Goal: Transaction & Acquisition: Purchase product/service

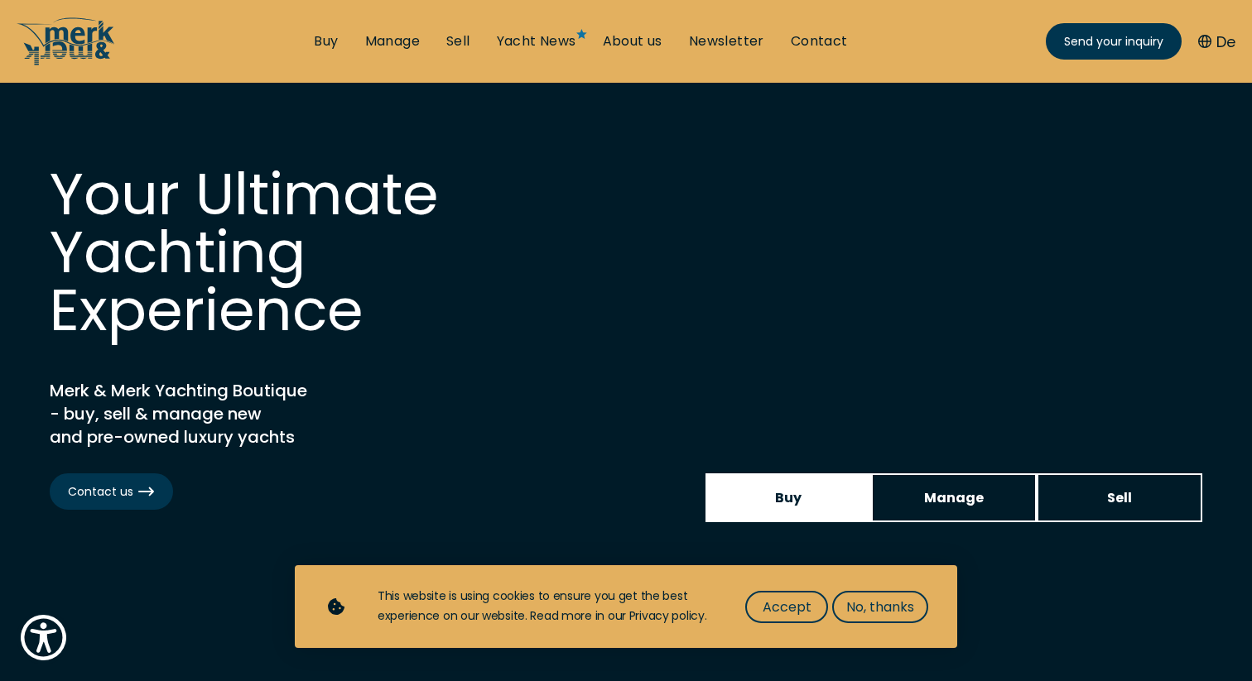
click at [806, 495] on link "Buy" at bounding box center [788, 498] width 166 height 49
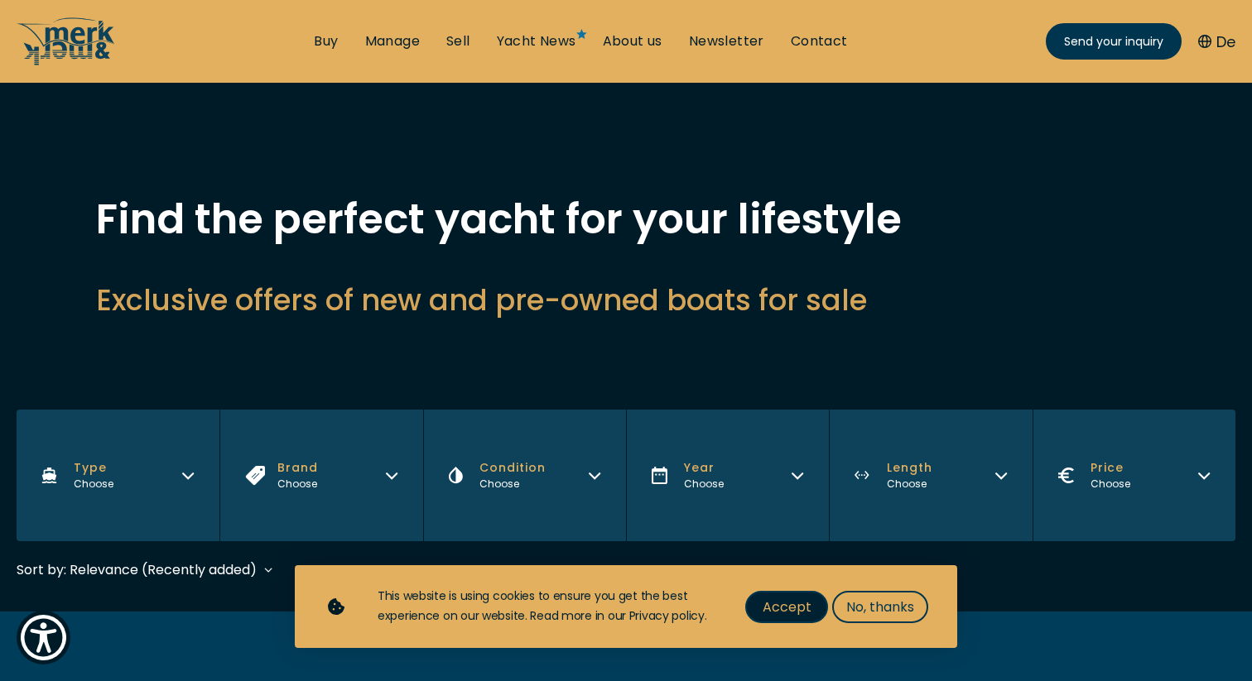
click at [797, 608] on span "Accept" at bounding box center [786, 607] width 49 height 21
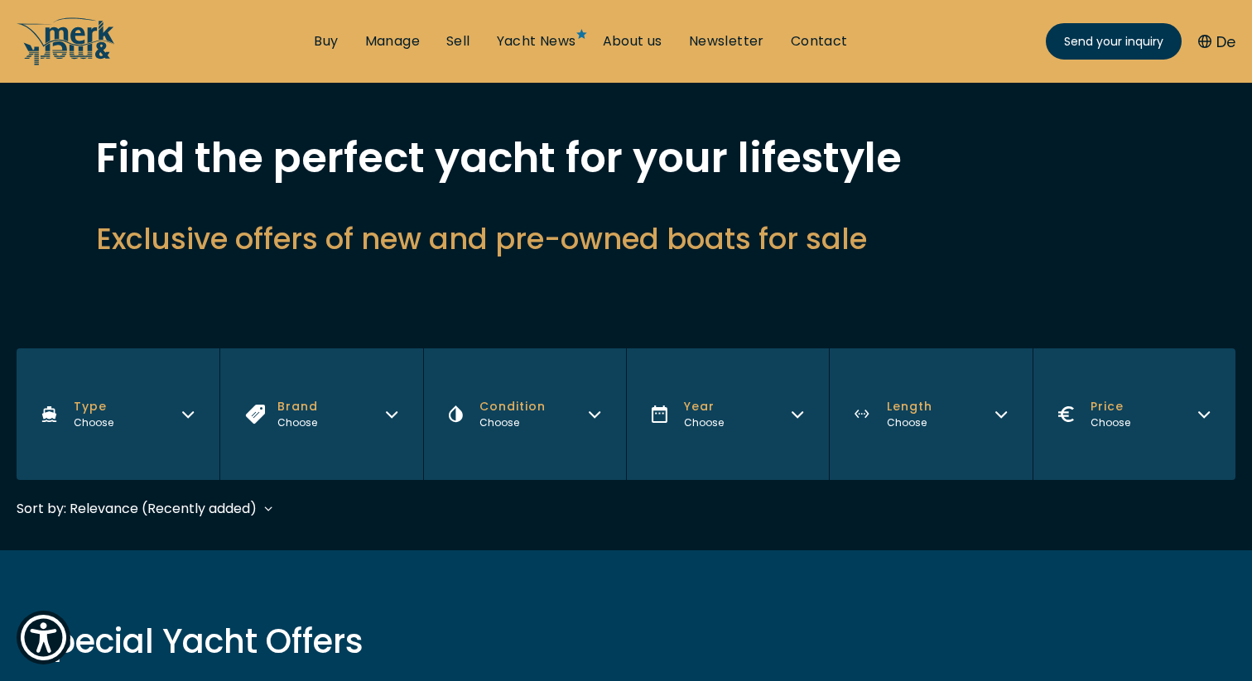
scroll to position [62, 0]
click at [194, 409] on icon "button" at bounding box center [187, 411] width 13 height 13
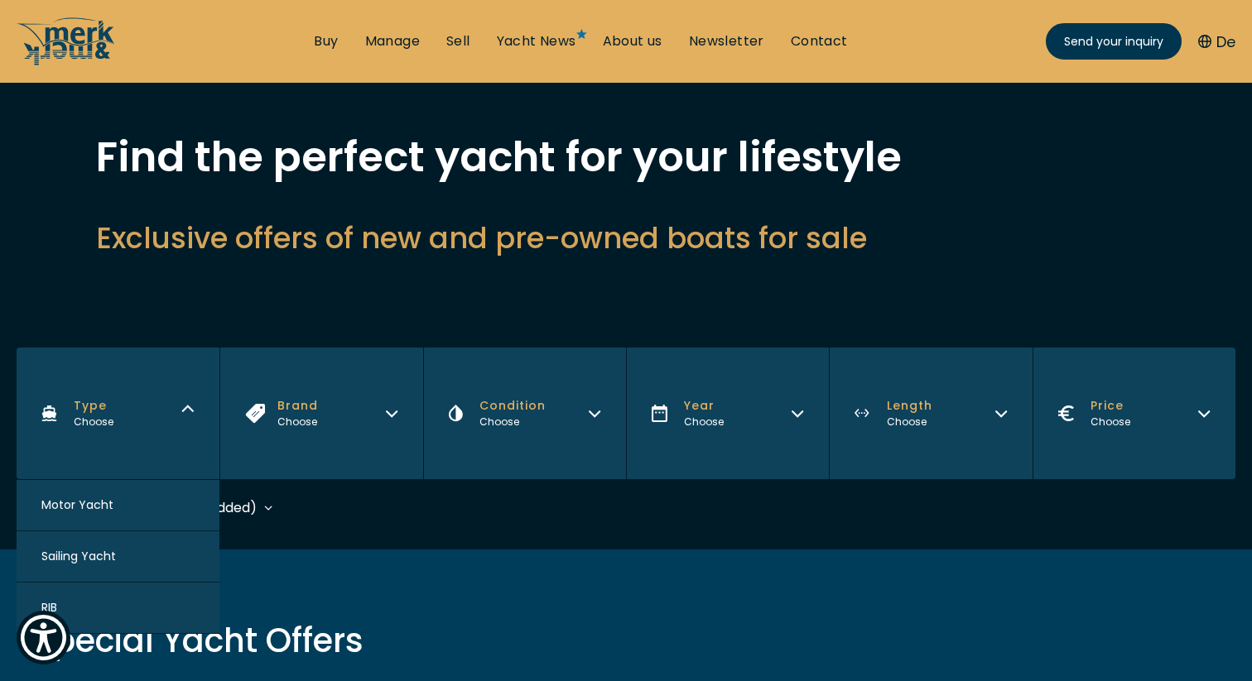
click at [153, 505] on button "Motor Yacht" at bounding box center [118, 505] width 203 height 51
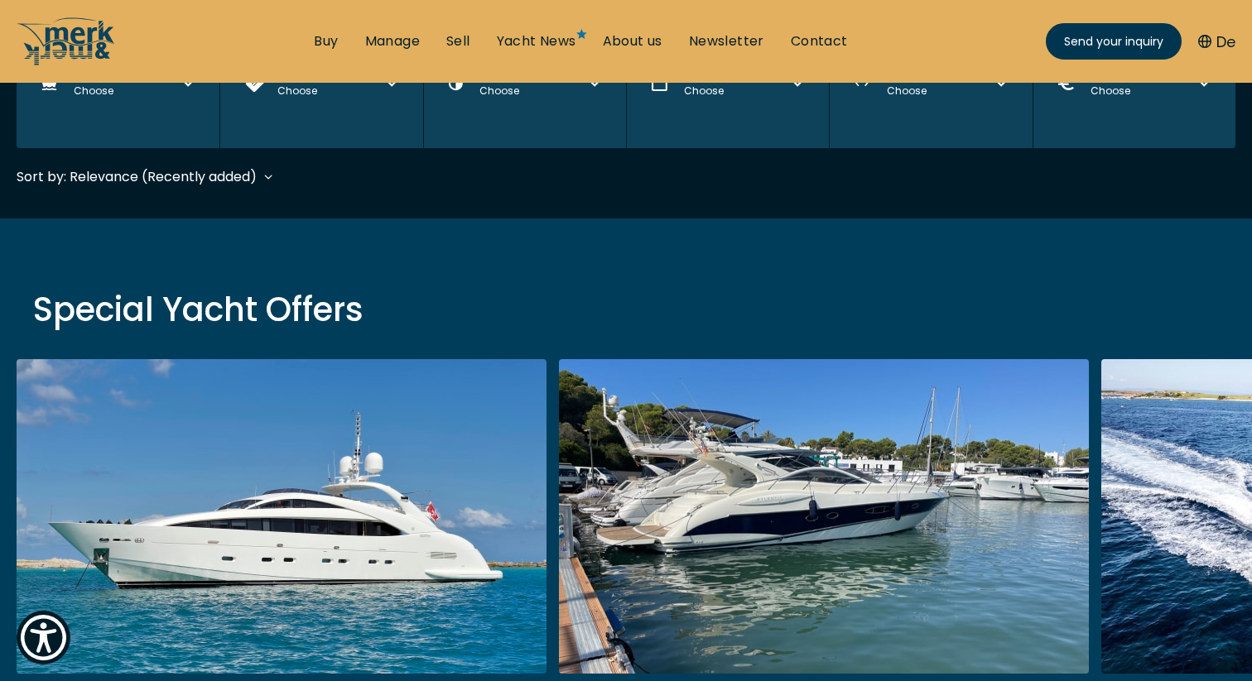
scroll to position [406, 0]
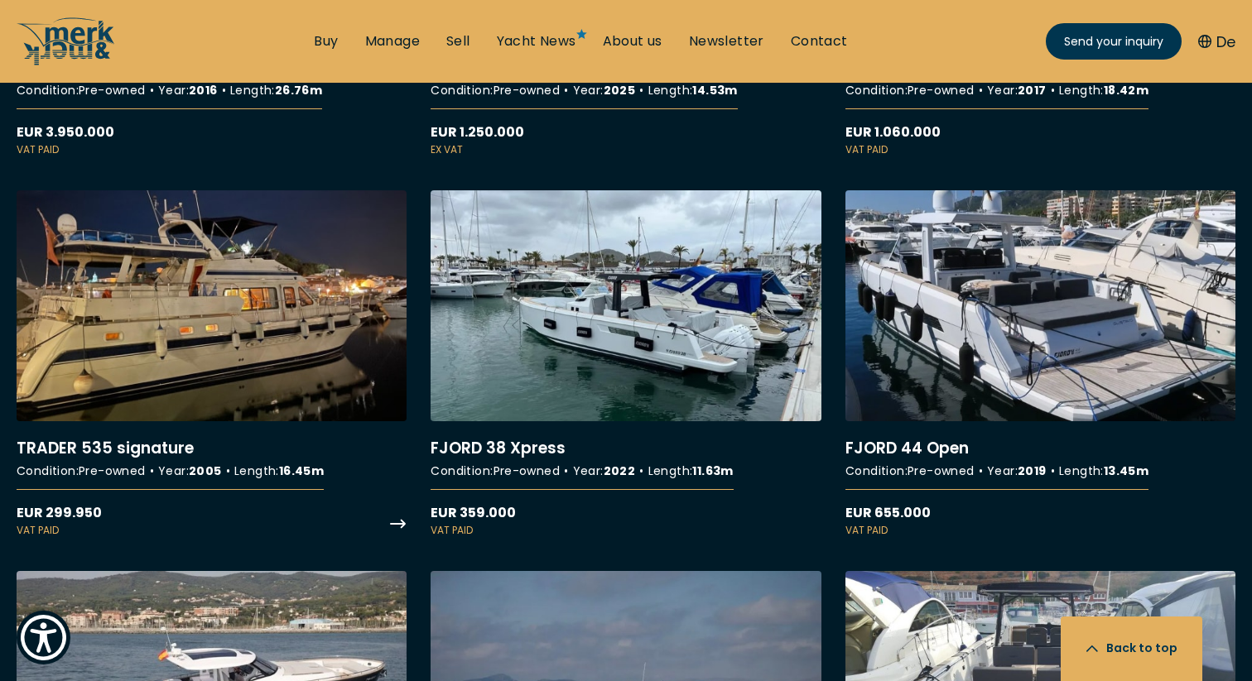
scroll to position [2511, 0]
click at [291, 305] on link "More details about TRADER 535 signature" at bounding box center [212, 364] width 390 height 349
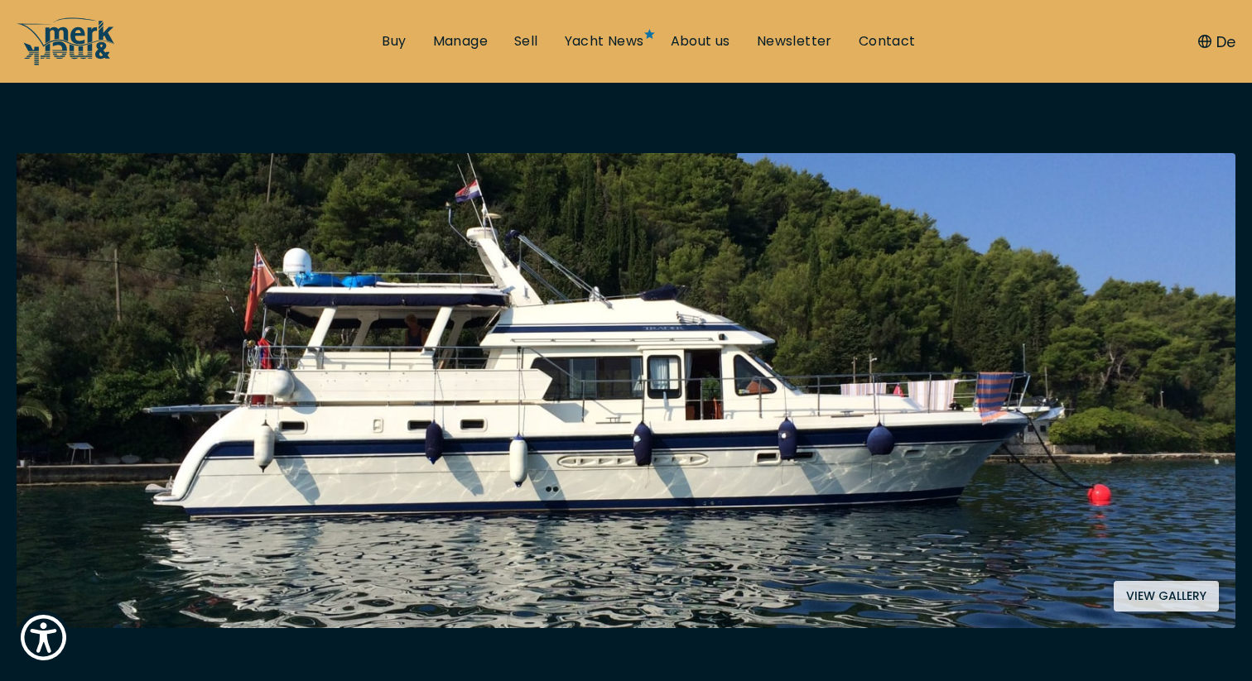
scroll to position [248, 0]
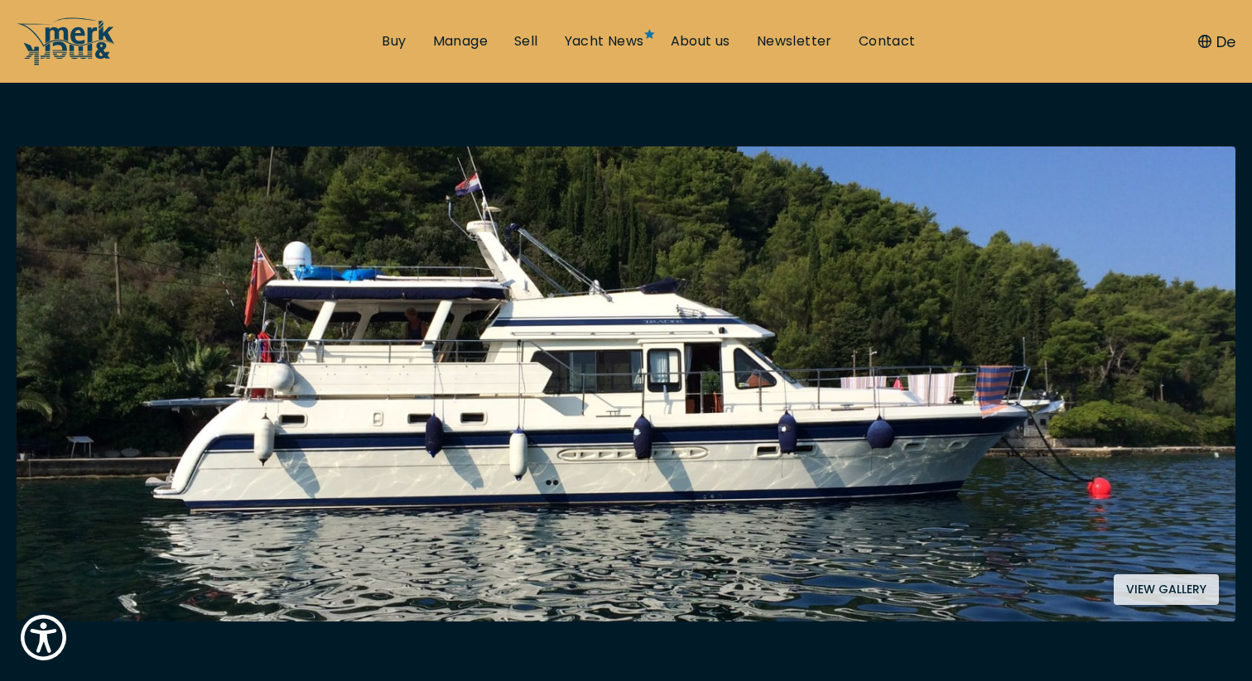
click at [1164, 589] on button "View gallery" at bounding box center [1165, 590] width 105 height 31
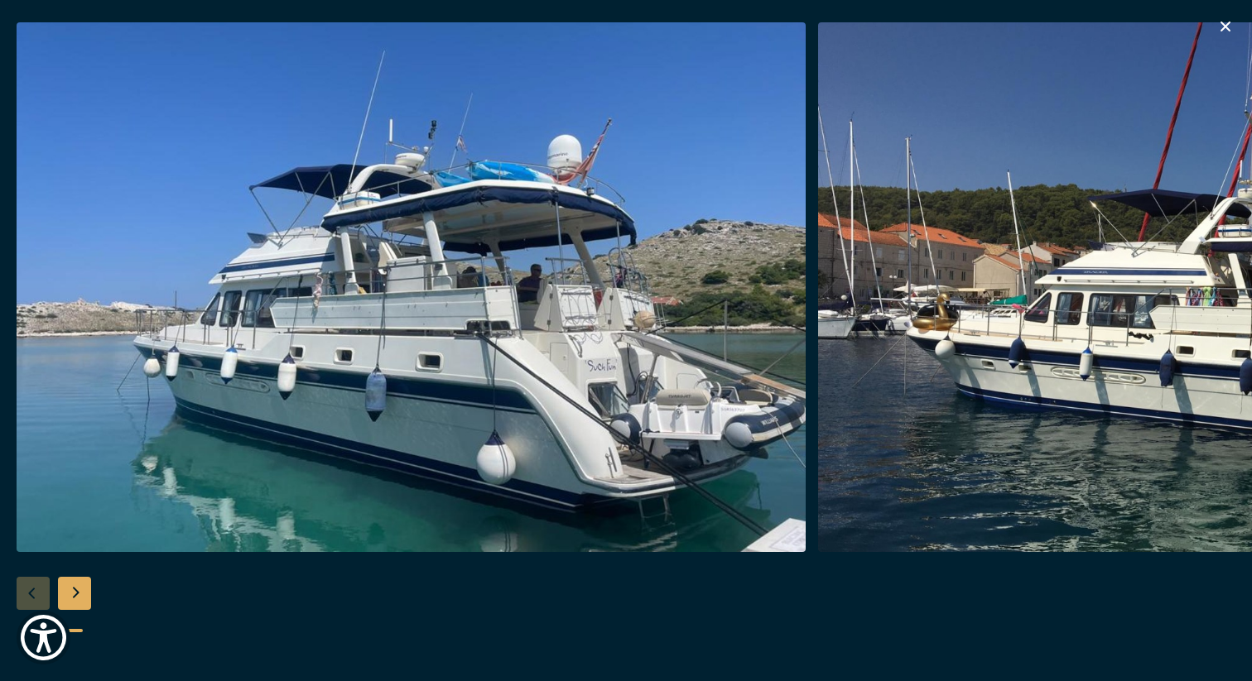
click at [668, 408] on img "button" at bounding box center [411, 287] width 789 height 530
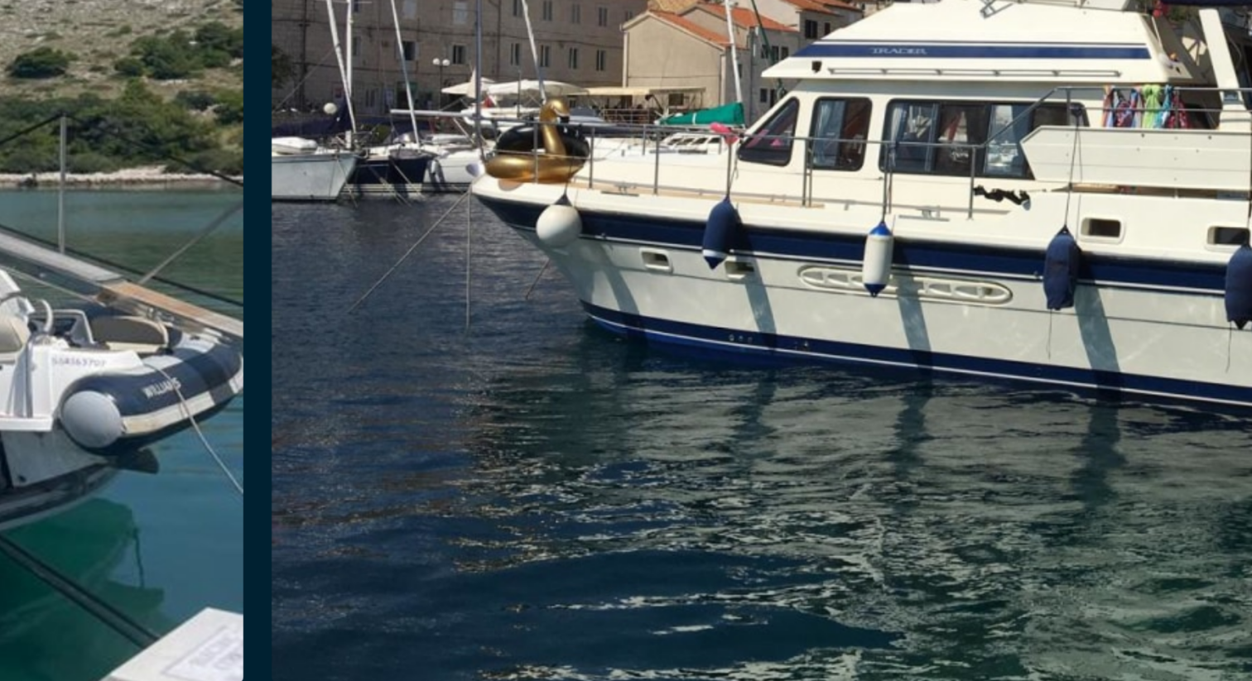
click at [776, 424] on img "button" at bounding box center [411, 287] width 789 height 530
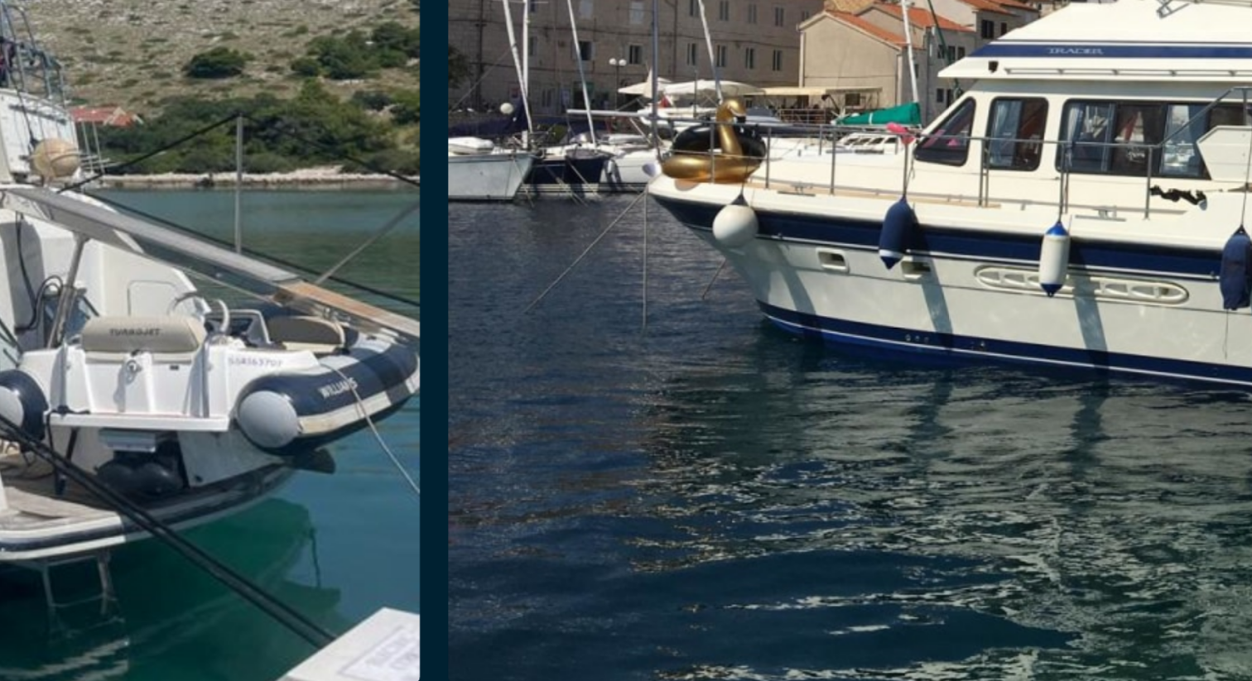
click at [952, 400] on div at bounding box center [720, 287] width 1252 height 530
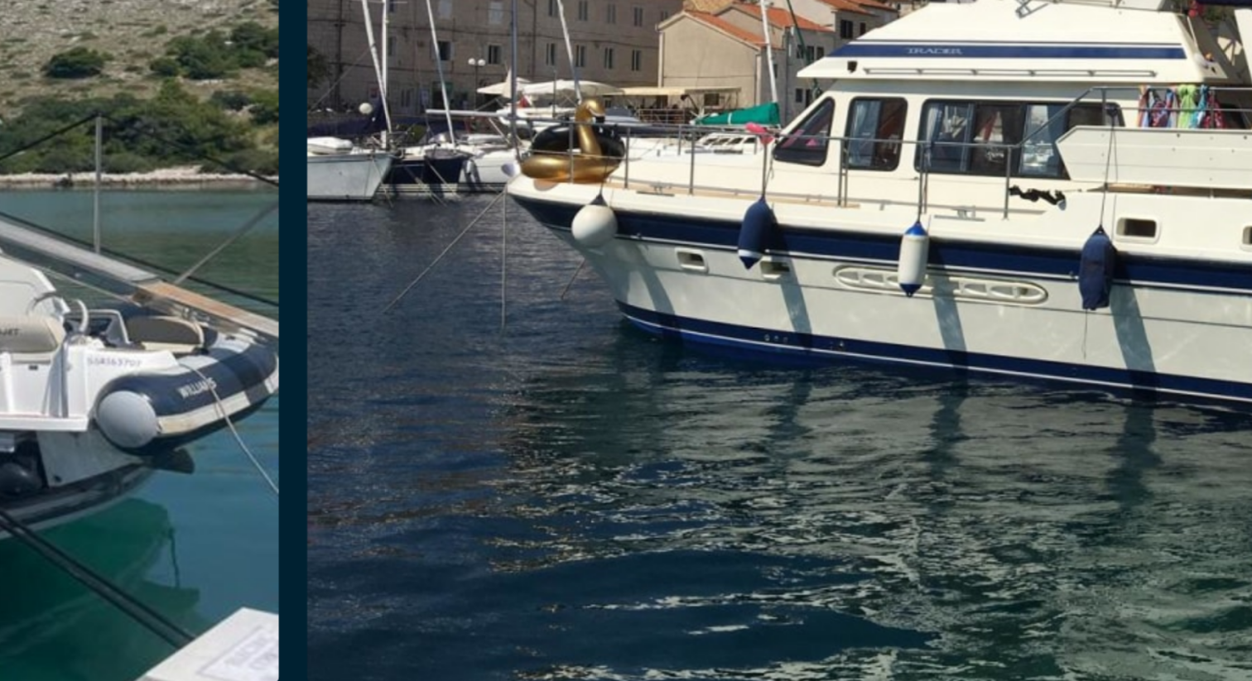
click at [1004, 393] on img "button" at bounding box center [1227, 287] width 789 height 530
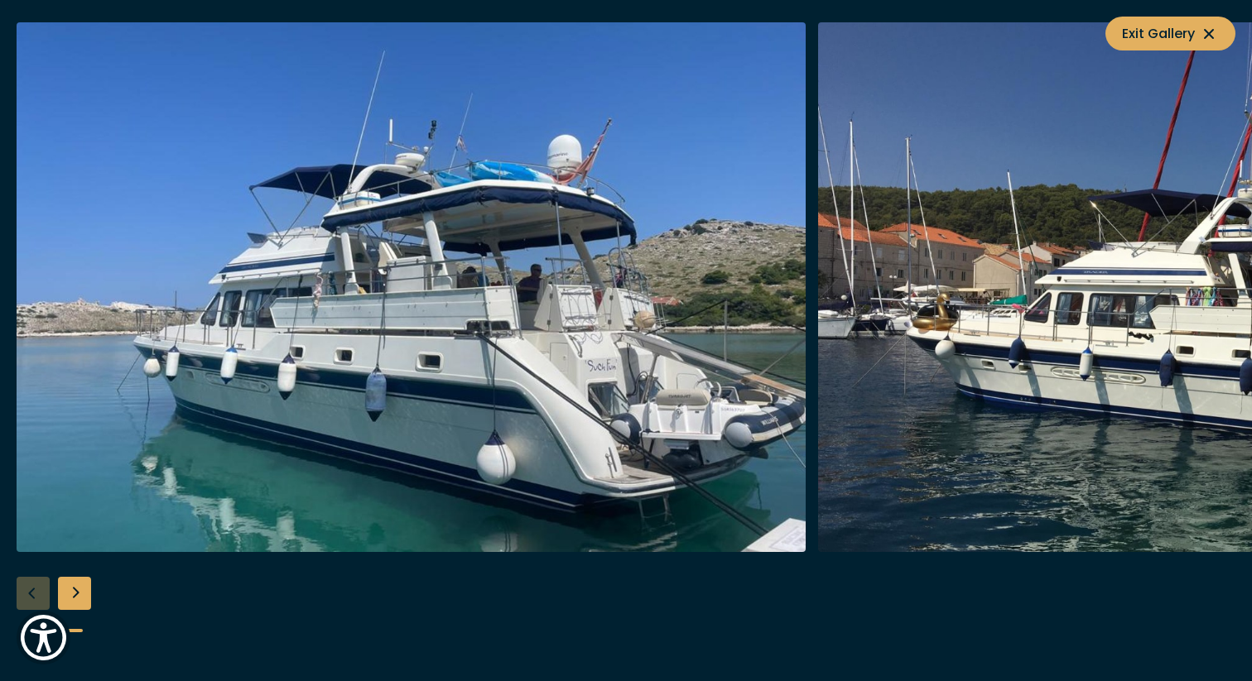
click at [977, 387] on img "button" at bounding box center [1212, 287] width 789 height 530
click at [79, 594] on div "Next slide" at bounding box center [74, 593] width 33 height 33
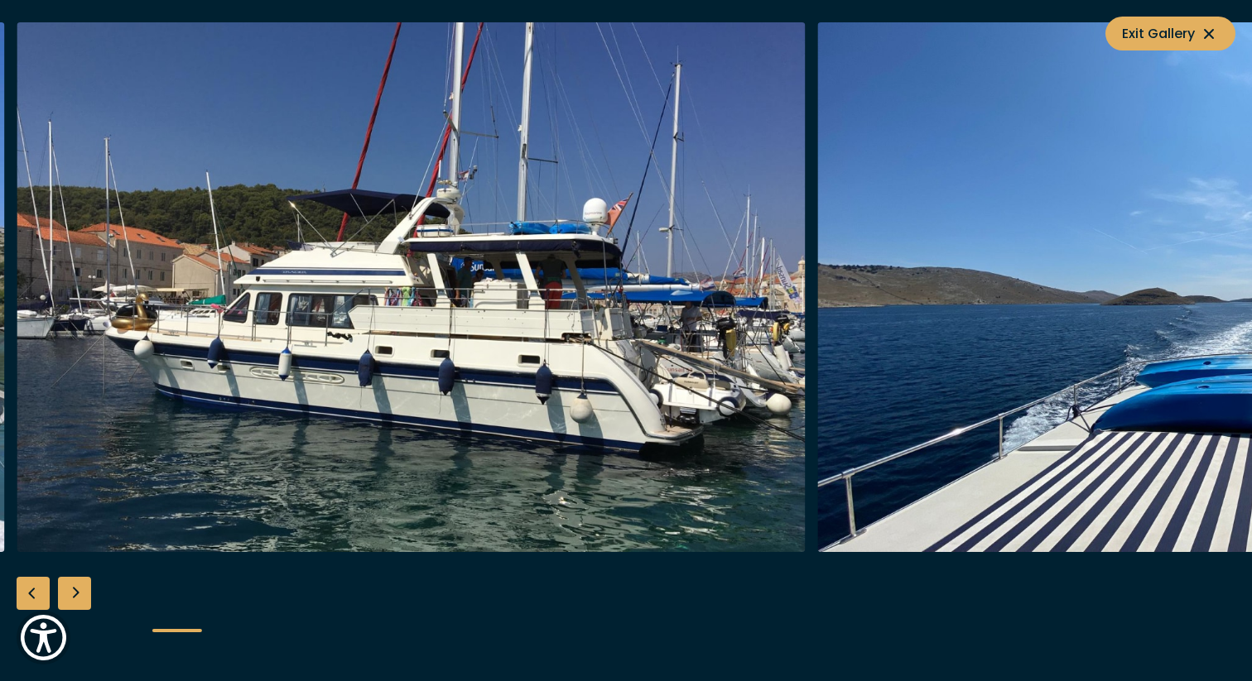
click at [368, 438] on img "button" at bounding box center [411, 287] width 789 height 530
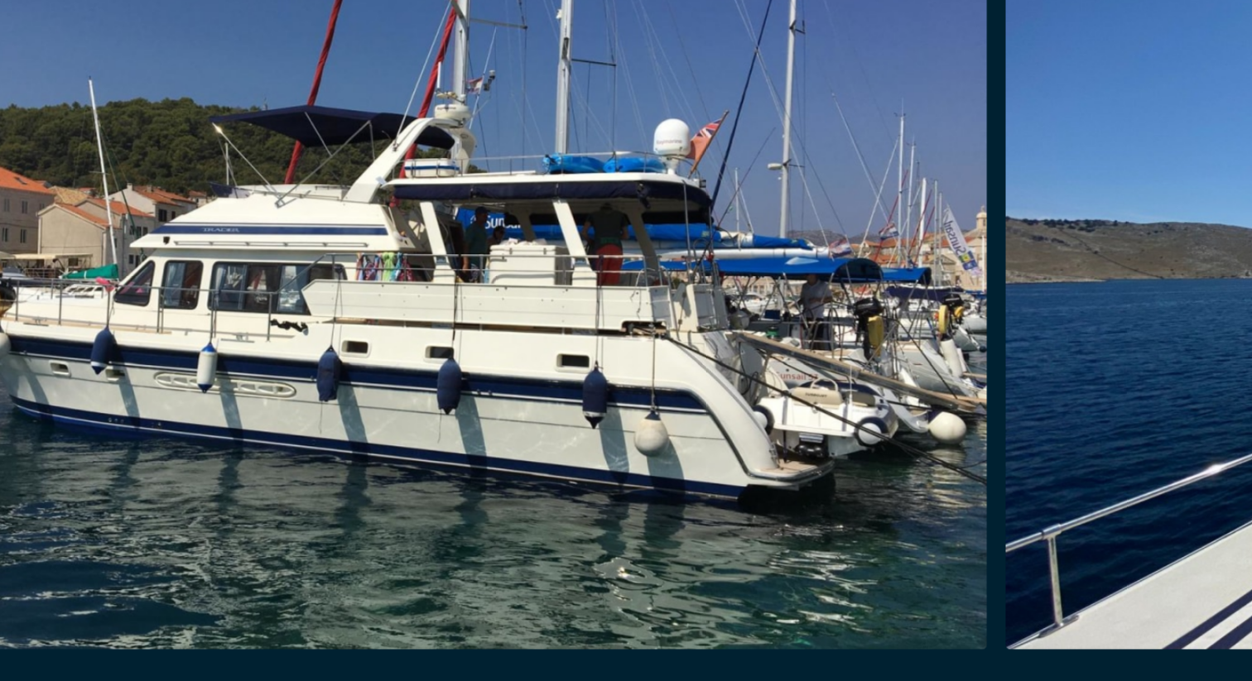
click at [507, 428] on img "button" at bounding box center [386, 287] width 789 height 530
click at [828, 416] on img "button" at bounding box center [1187, 287] width 789 height 530
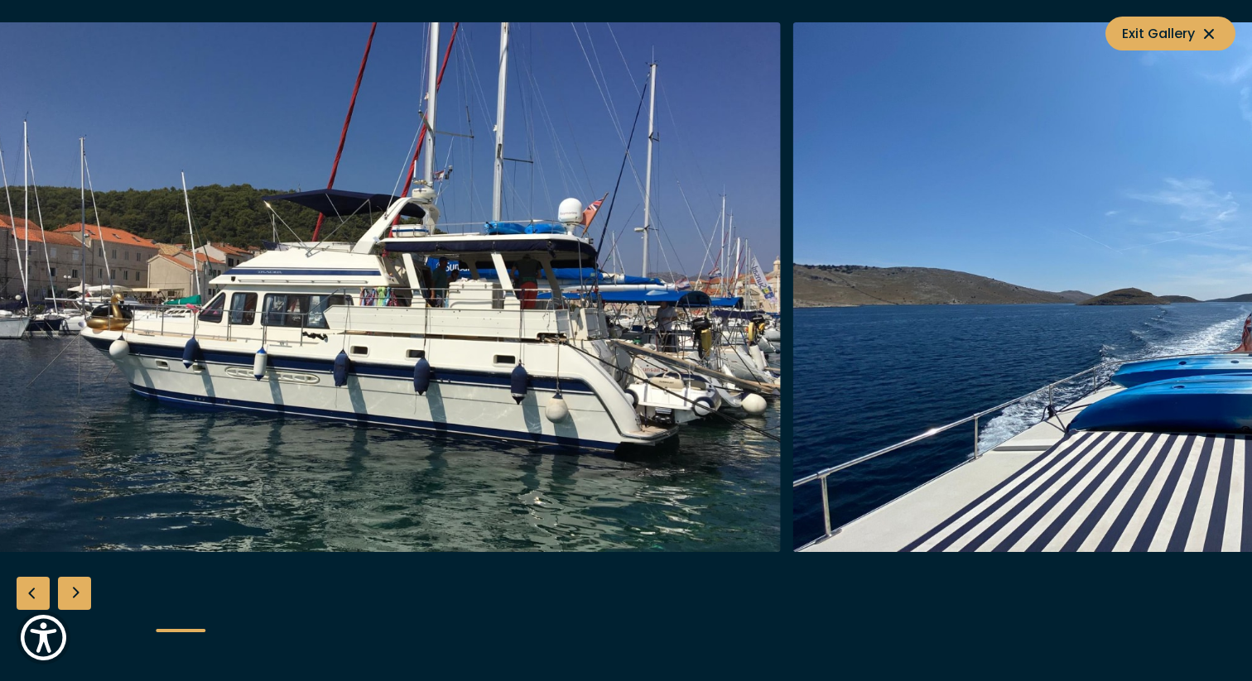
click at [80, 598] on div "Next slide" at bounding box center [74, 593] width 33 height 33
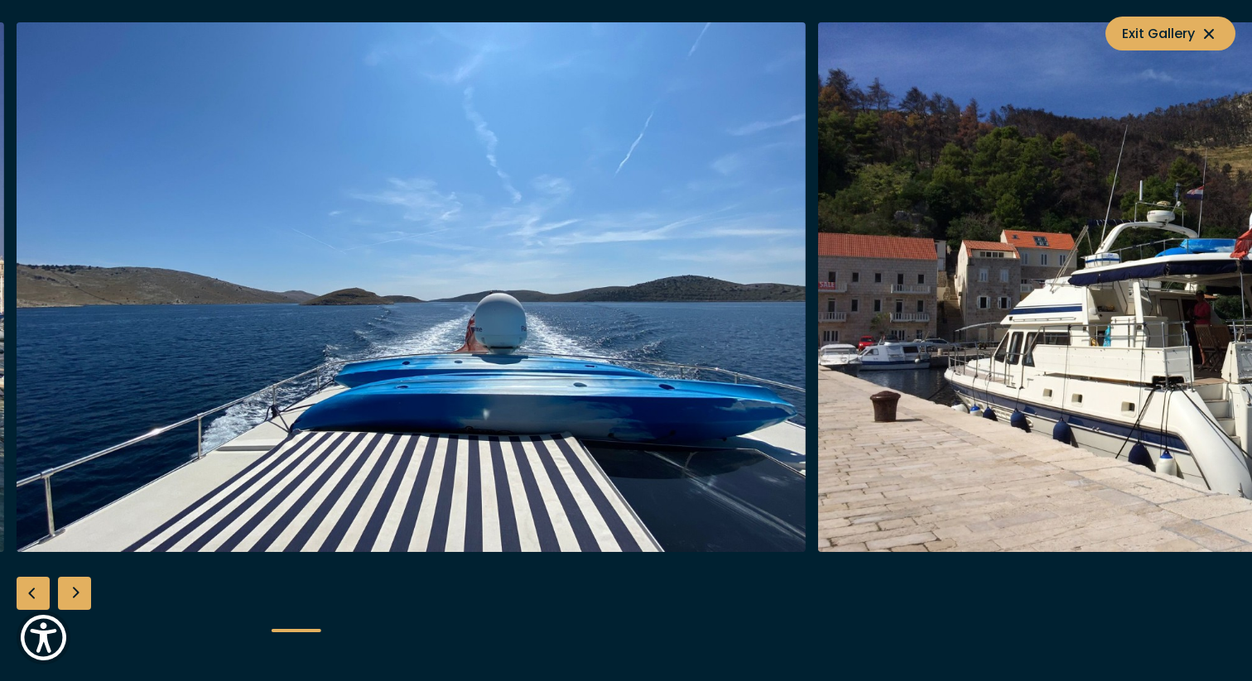
click at [992, 411] on img "button" at bounding box center [1212, 287] width 789 height 530
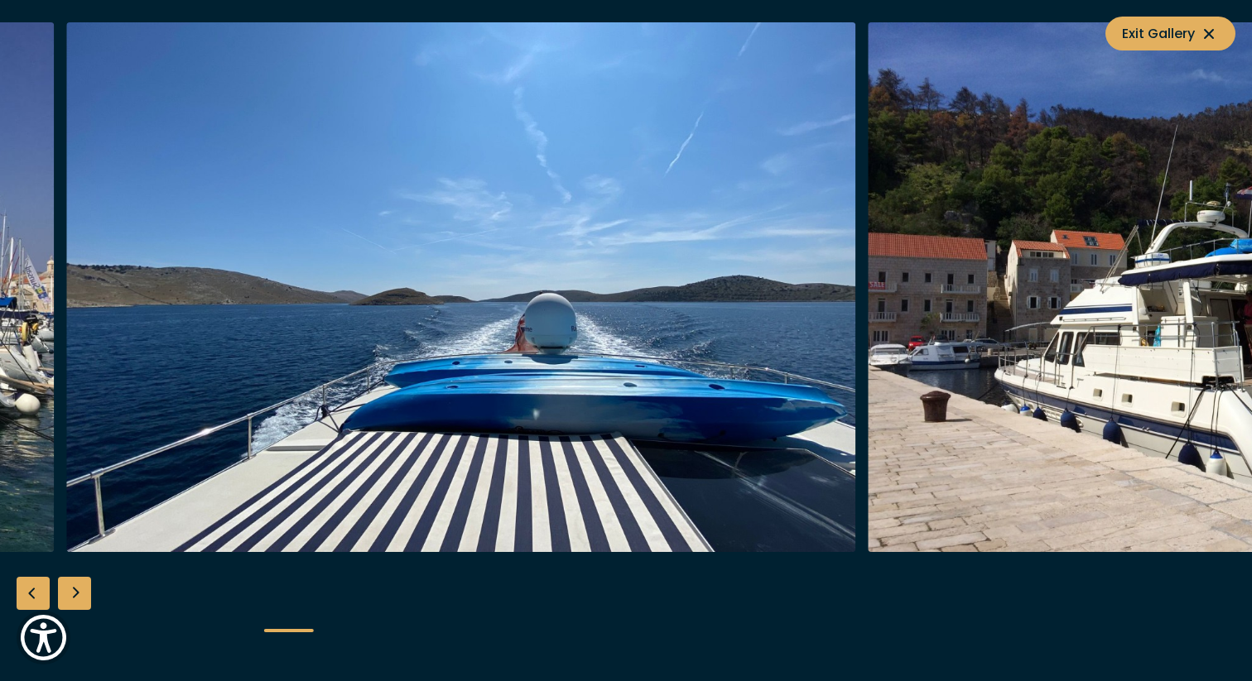
click at [79, 590] on div "Next slide" at bounding box center [74, 593] width 33 height 33
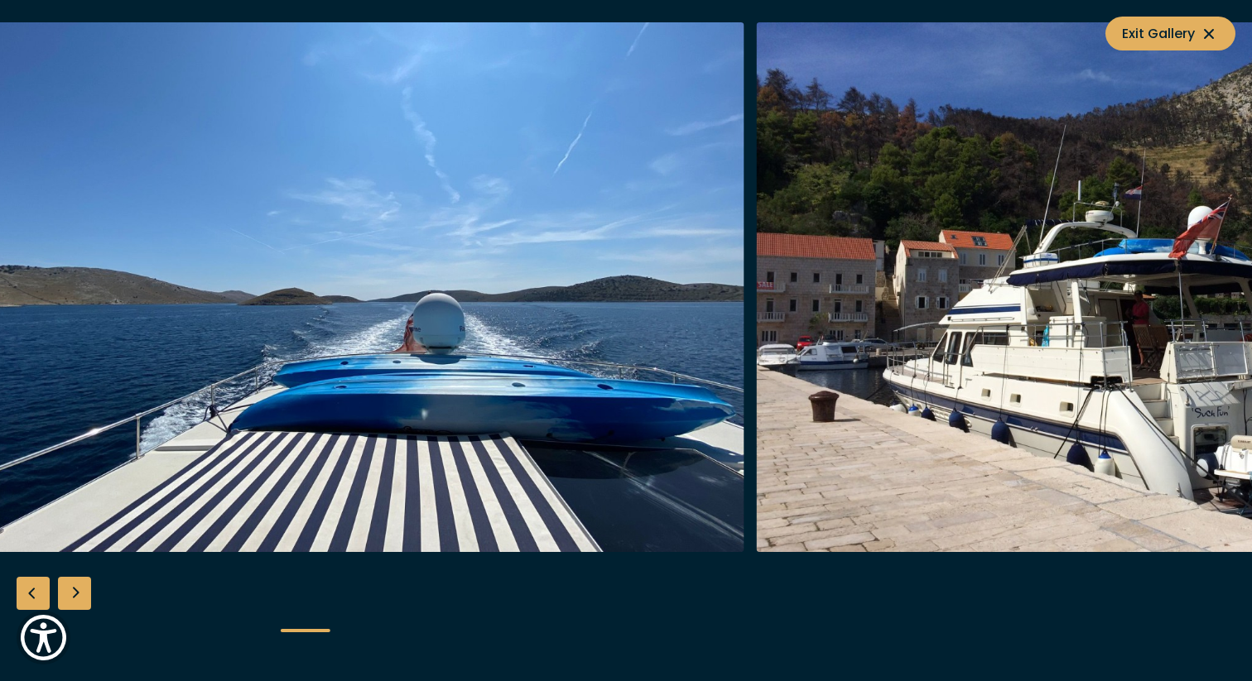
click at [79, 590] on div "Next slide" at bounding box center [74, 593] width 33 height 33
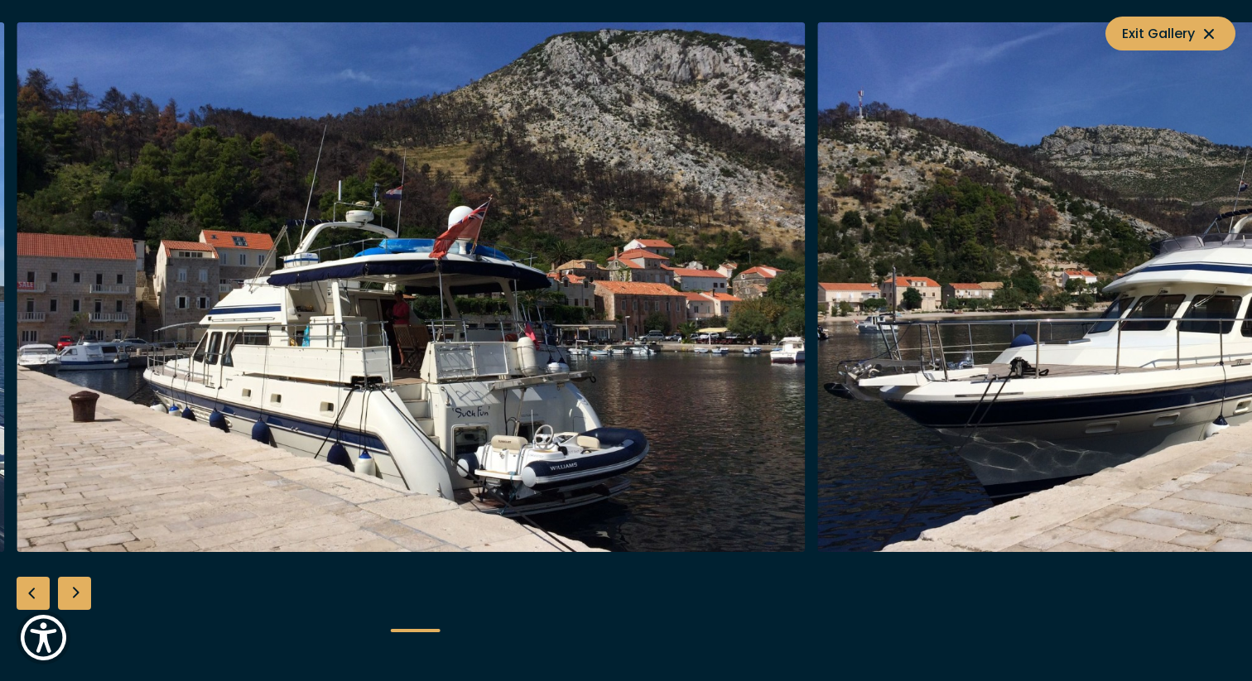
click at [80, 589] on div "Next slide" at bounding box center [74, 593] width 33 height 33
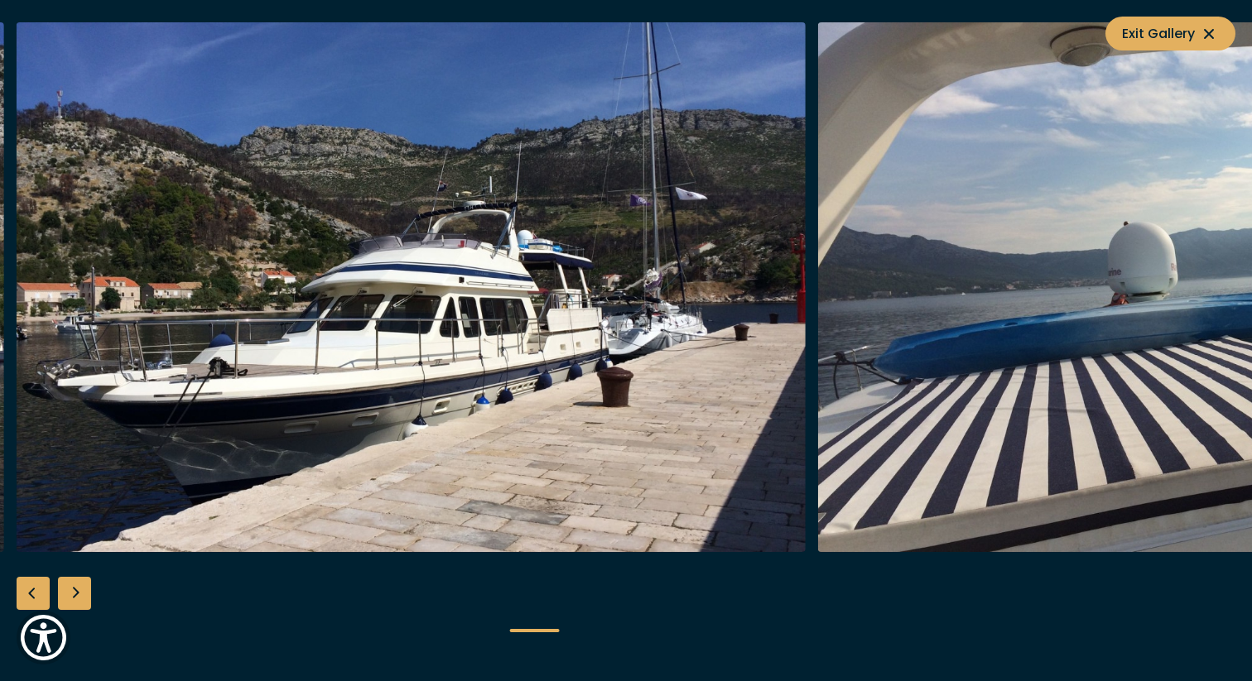
click at [81, 589] on div "Next slide" at bounding box center [74, 593] width 33 height 33
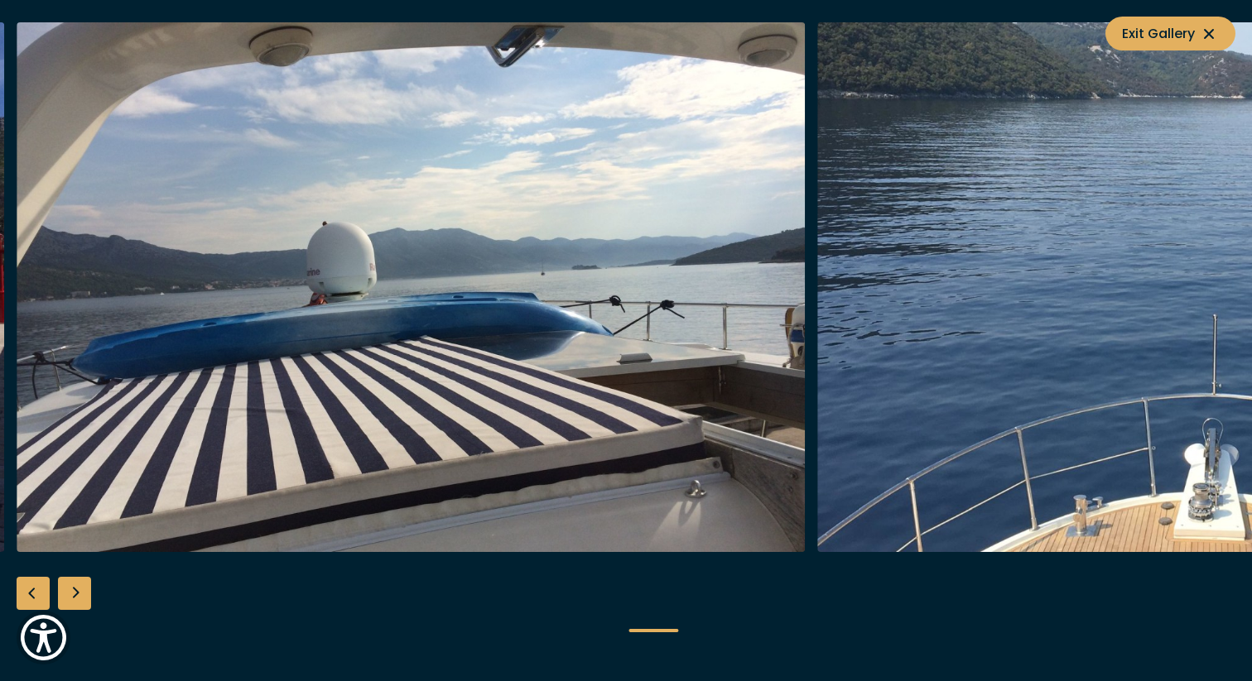
click at [81, 589] on div "Next slide" at bounding box center [74, 593] width 33 height 33
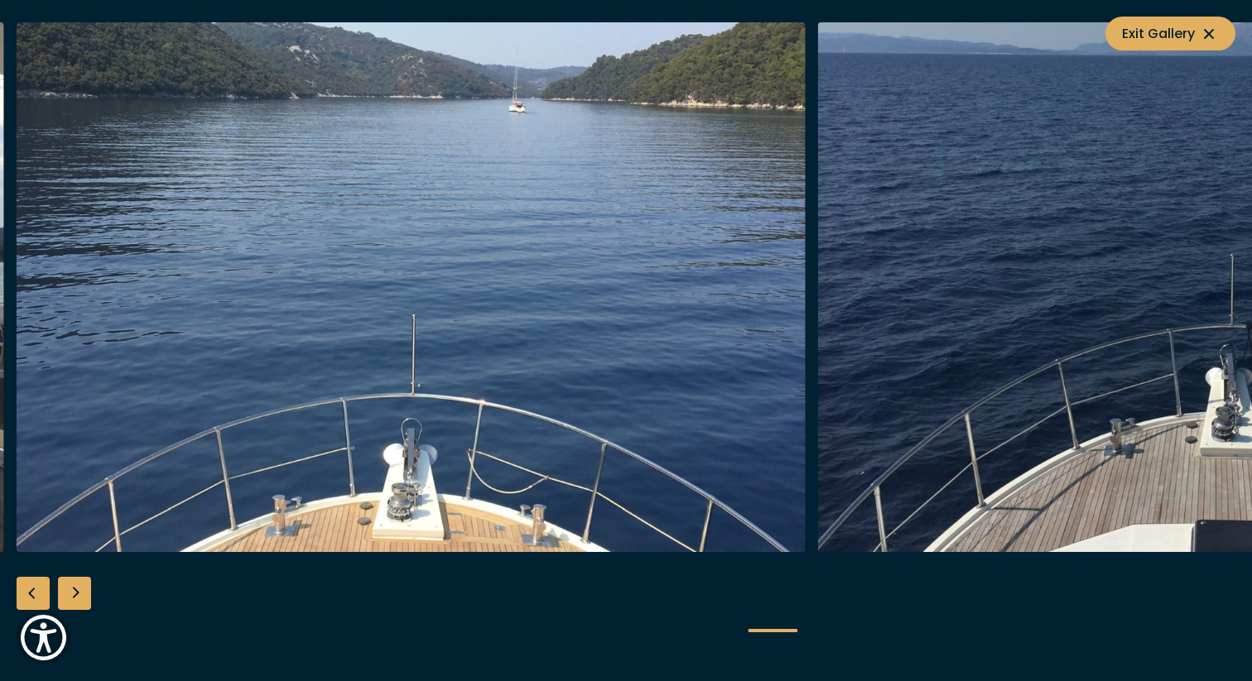
click at [78, 587] on div "Next slide" at bounding box center [74, 593] width 33 height 33
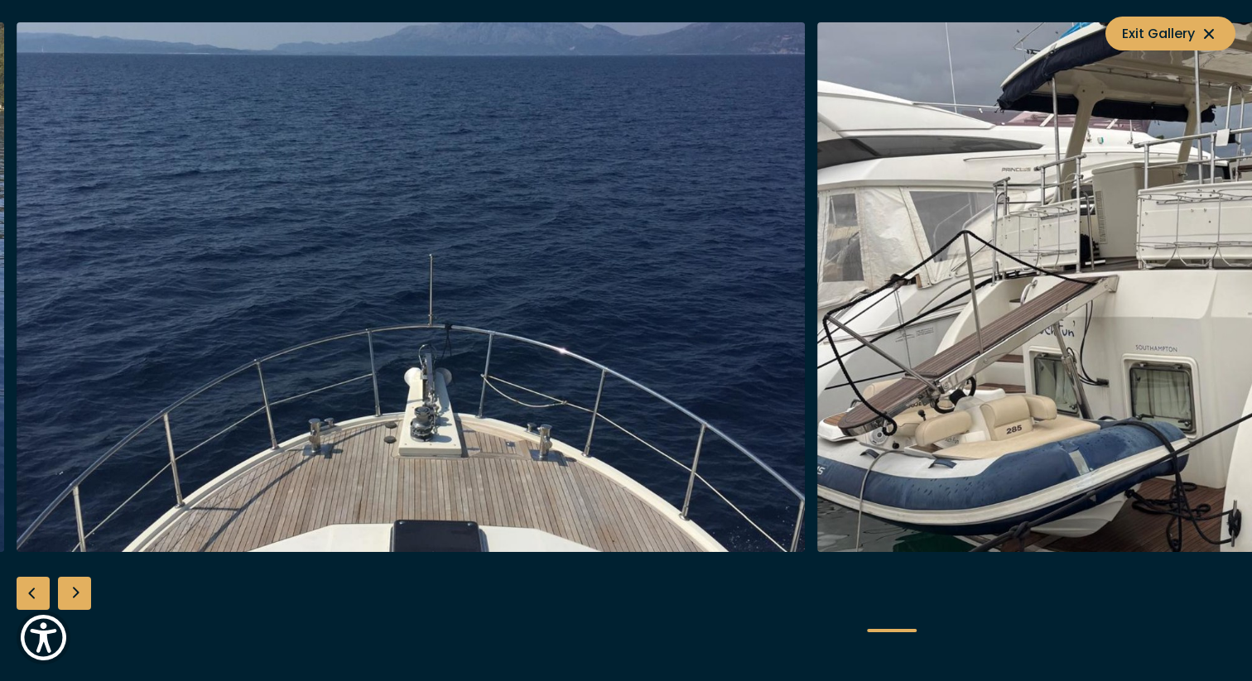
click at [78, 587] on div "Next slide" at bounding box center [74, 593] width 33 height 33
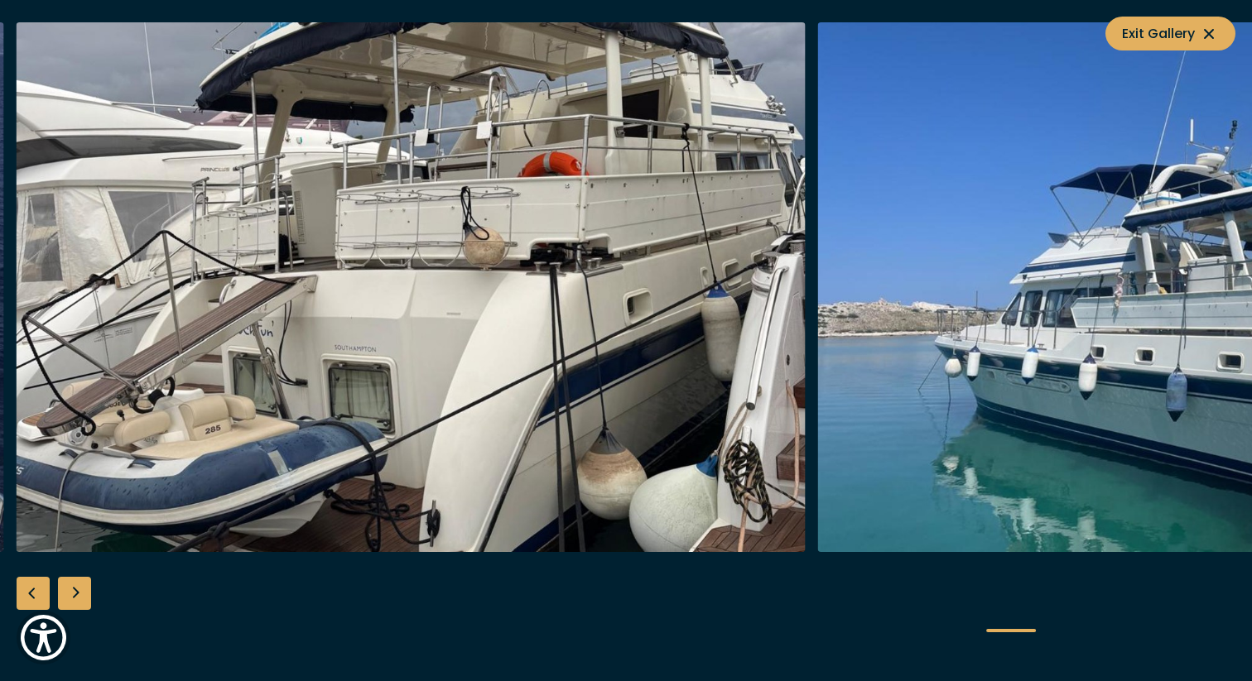
click at [80, 587] on div "Next slide" at bounding box center [74, 593] width 33 height 33
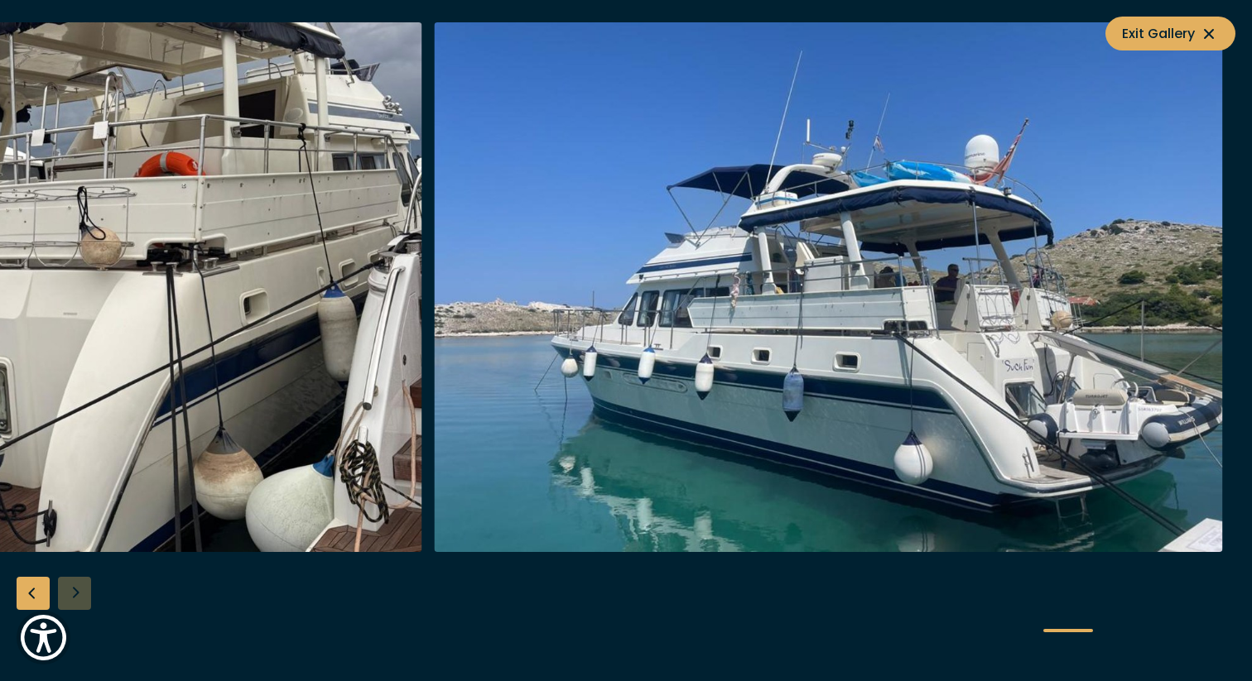
click at [70, 599] on div at bounding box center [626, 340] width 1252 height 637
click at [747, 472] on img "button" at bounding box center [828, 287] width 789 height 530
click at [1211, 31] on icon at bounding box center [1209, 34] width 10 height 10
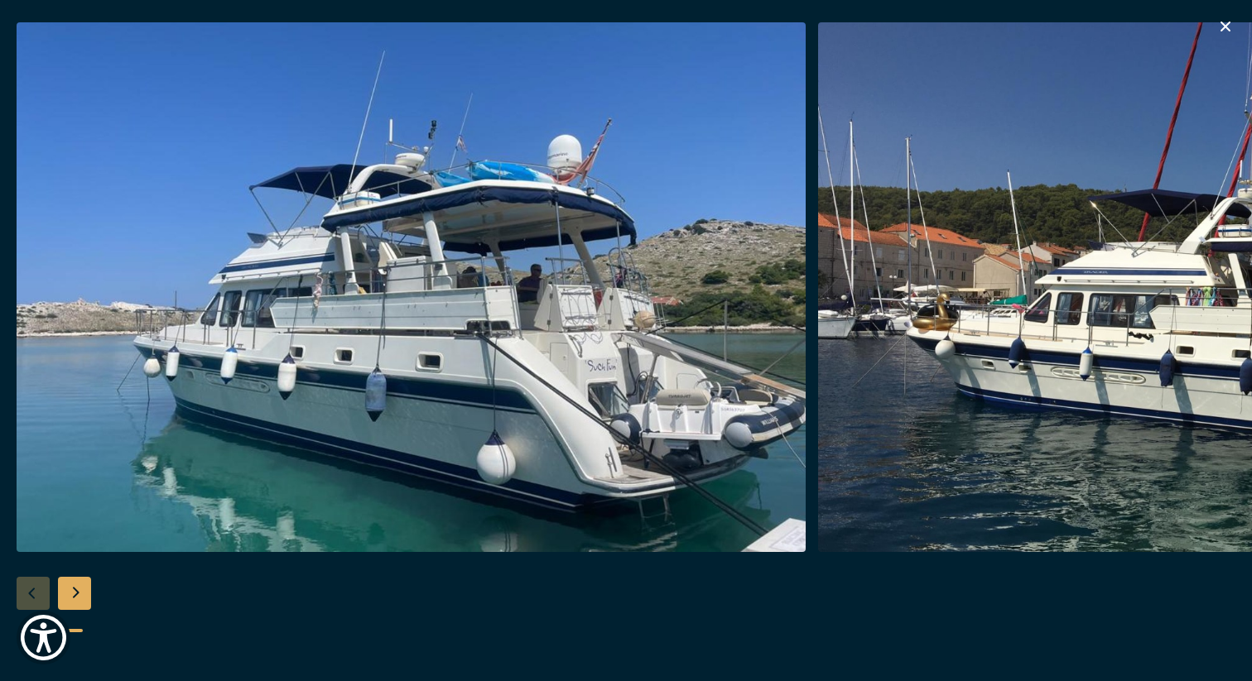
scroll to position [531, 0]
click at [1226, 24] on icon "button" at bounding box center [1225, 27] width 10 height 10
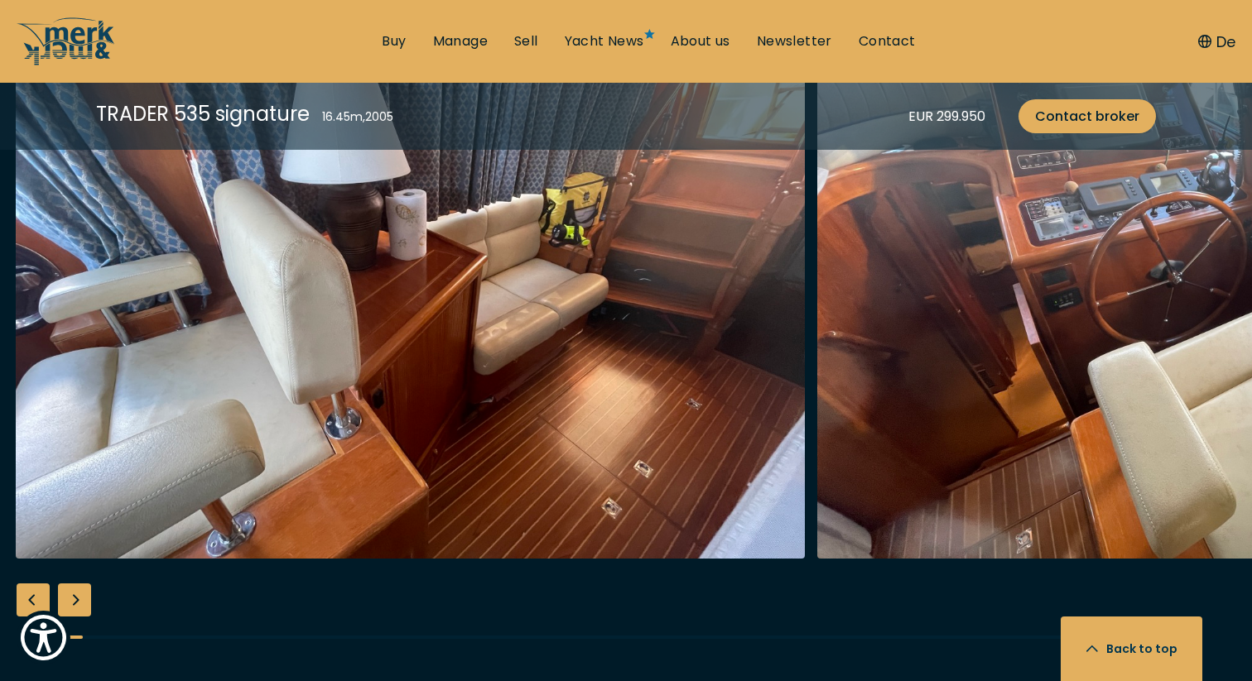
scroll to position [2843, 0]
click at [79, 594] on div "Next slide" at bounding box center [74, 599] width 33 height 33
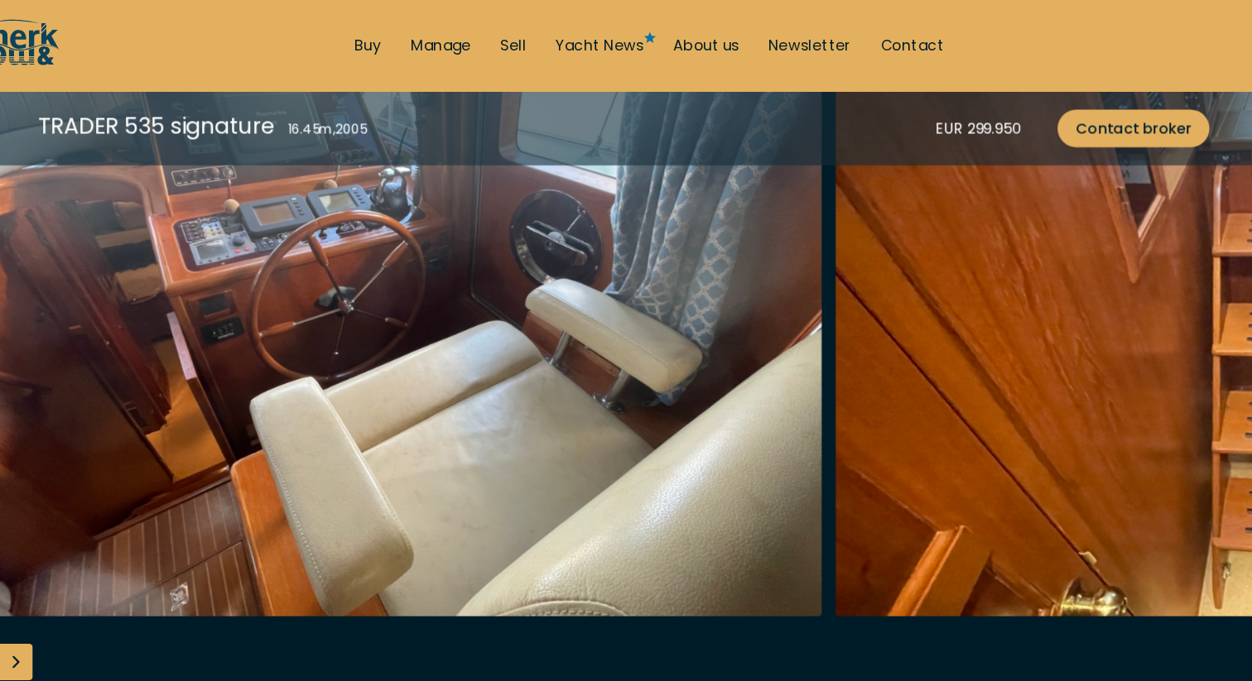
click at [79, 596] on div "Next slide" at bounding box center [74, 599] width 33 height 33
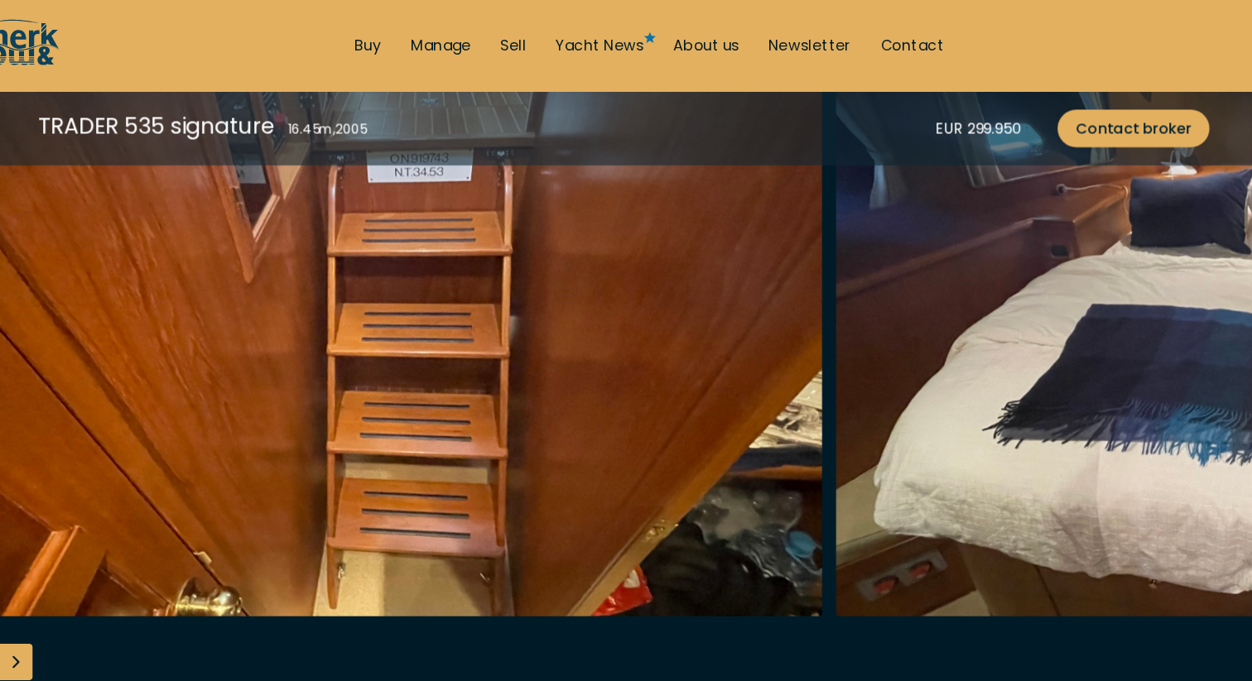
click at [79, 596] on div "Next slide" at bounding box center [74, 599] width 33 height 33
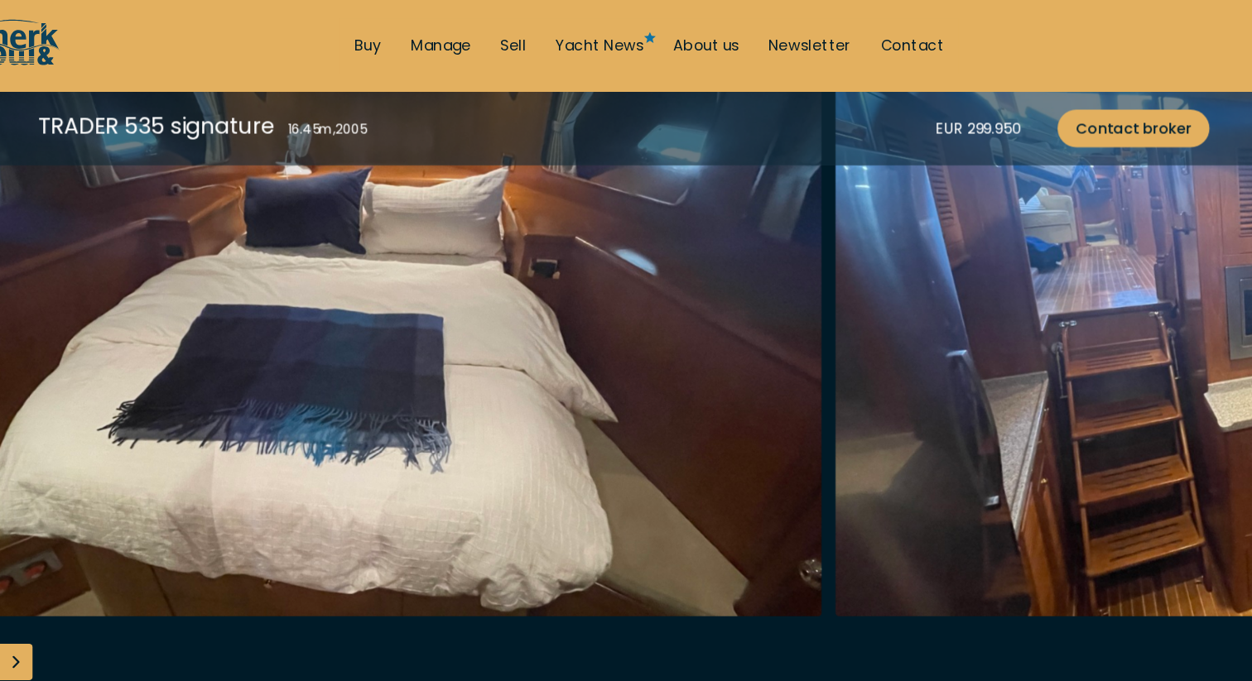
click at [79, 596] on div "Next slide" at bounding box center [74, 599] width 33 height 33
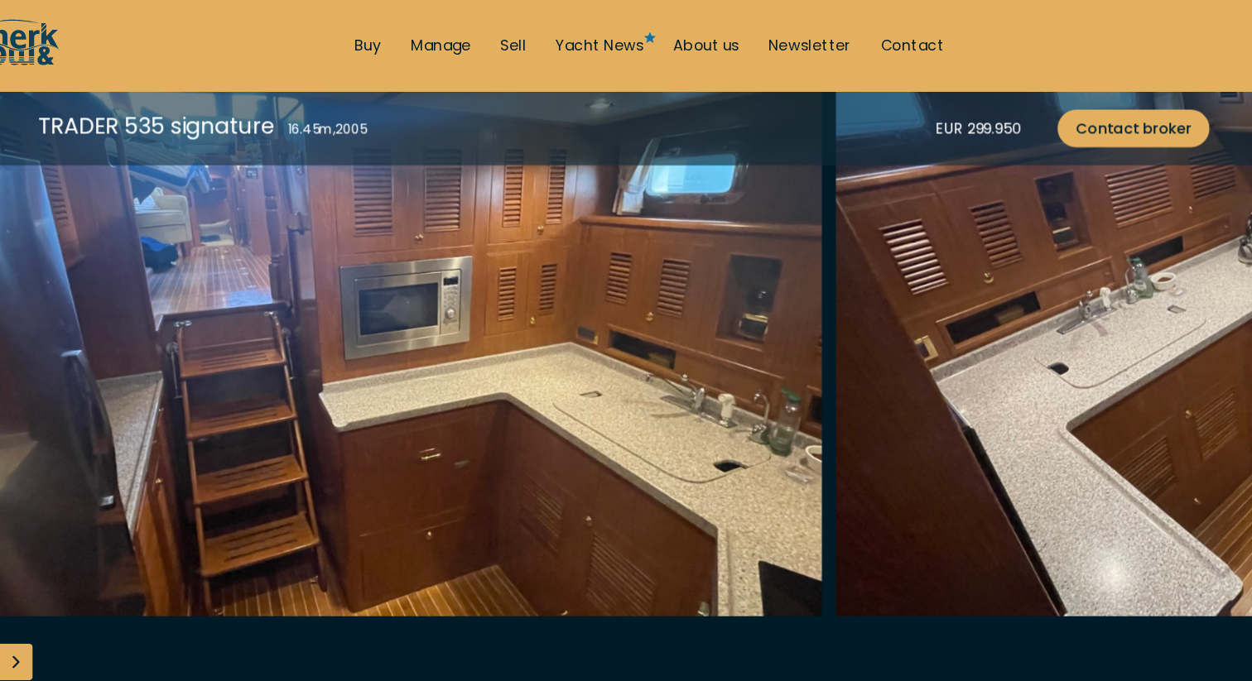
click at [79, 596] on div "Next slide" at bounding box center [74, 599] width 33 height 33
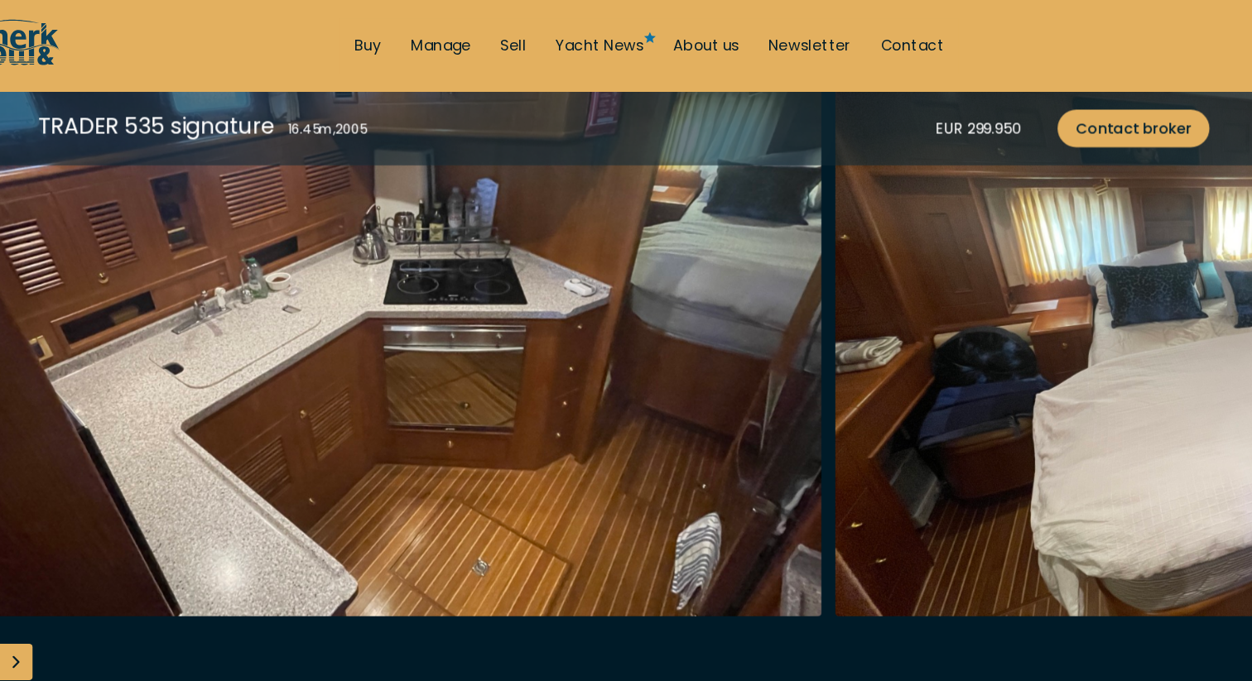
click at [79, 596] on div "Next slide" at bounding box center [74, 599] width 33 height 33
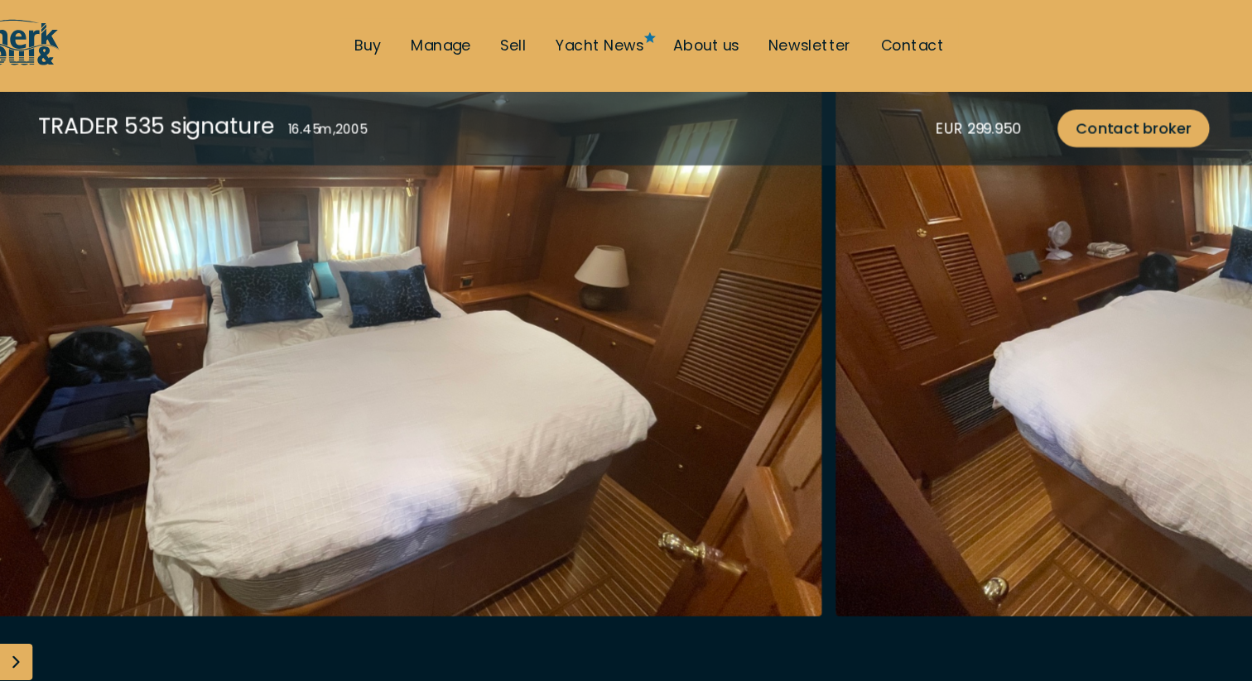
click at [78, 595] on div "Next slide" at bounding box center [74, 599] width 33 height 33
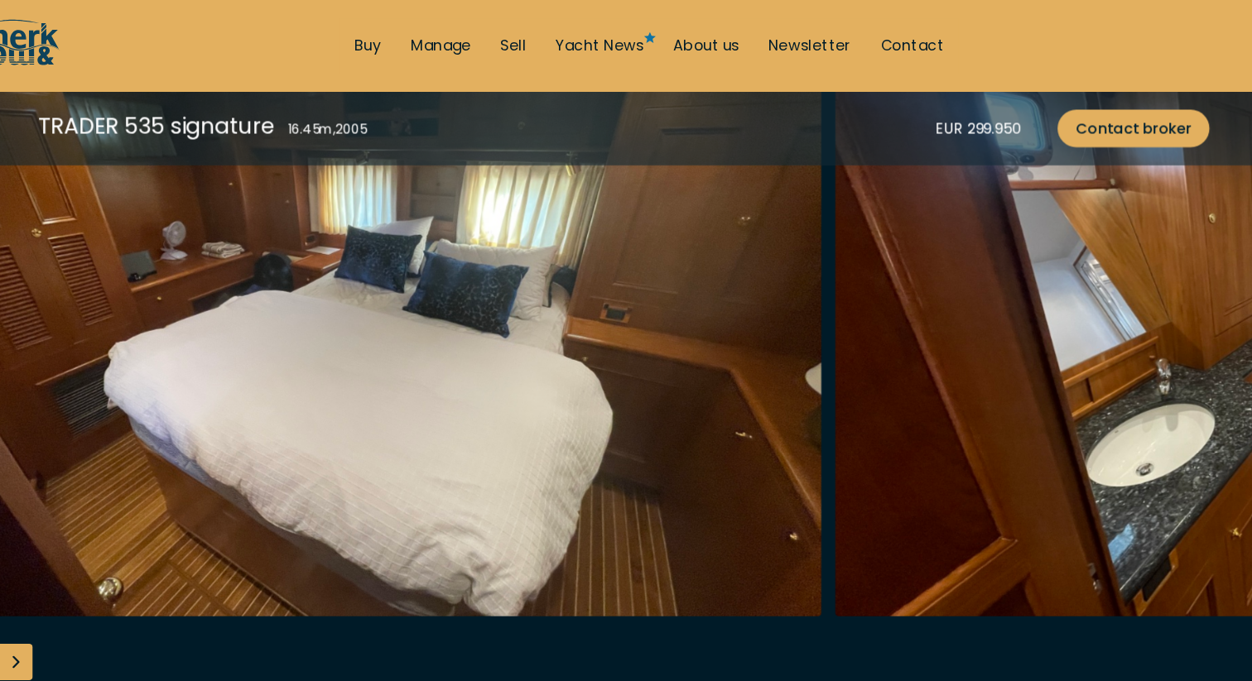
click at [78, 592] on div "Next slide" at bounding box center [74, 599] width 33 height 33
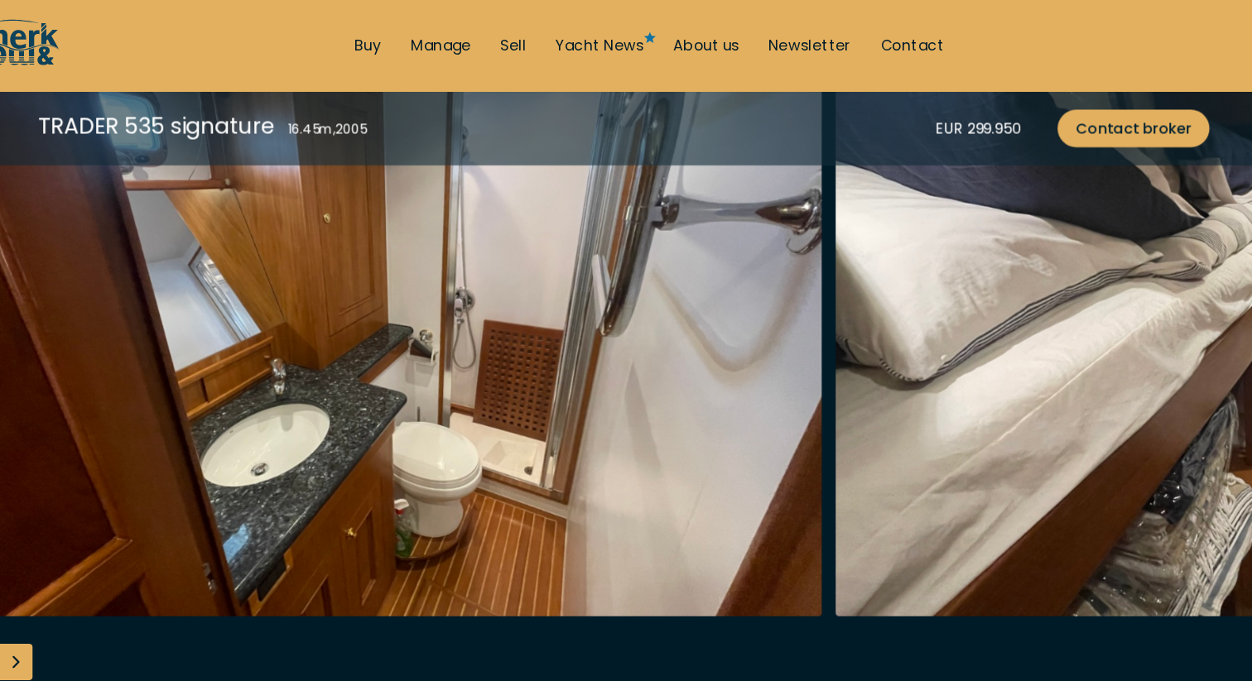
click at [78, 590] on div "Next slide" at bounding box center [74, 599] width 33 height 33
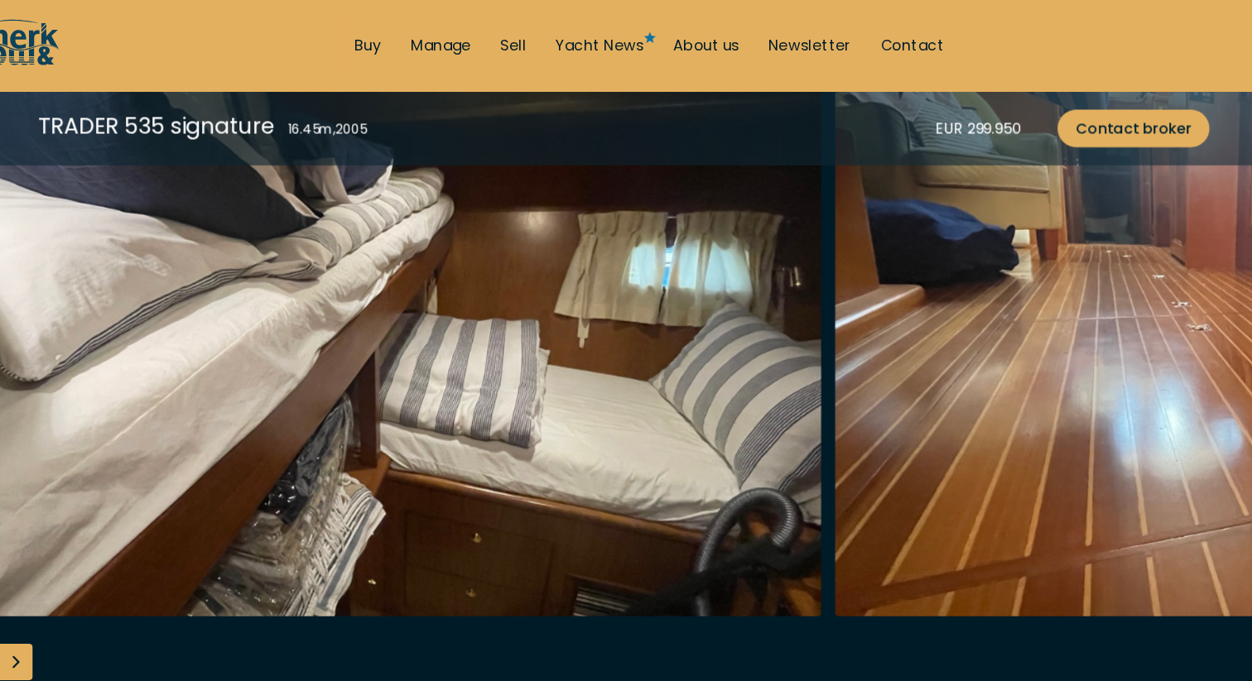
click at [78, 590] on div "Next slide" at bounding box center [74, 599] width 33 height 33
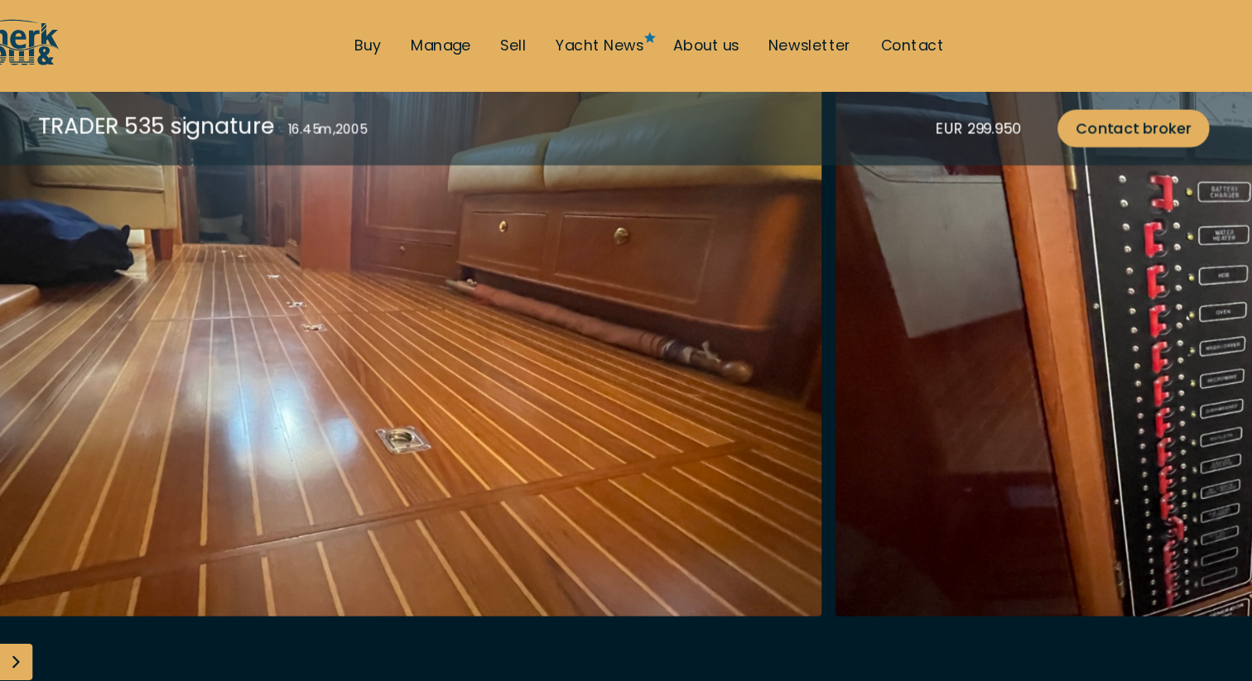
click at [77, 590] on div "Next slide" at bounding box center [74, 599] width 33 height 33
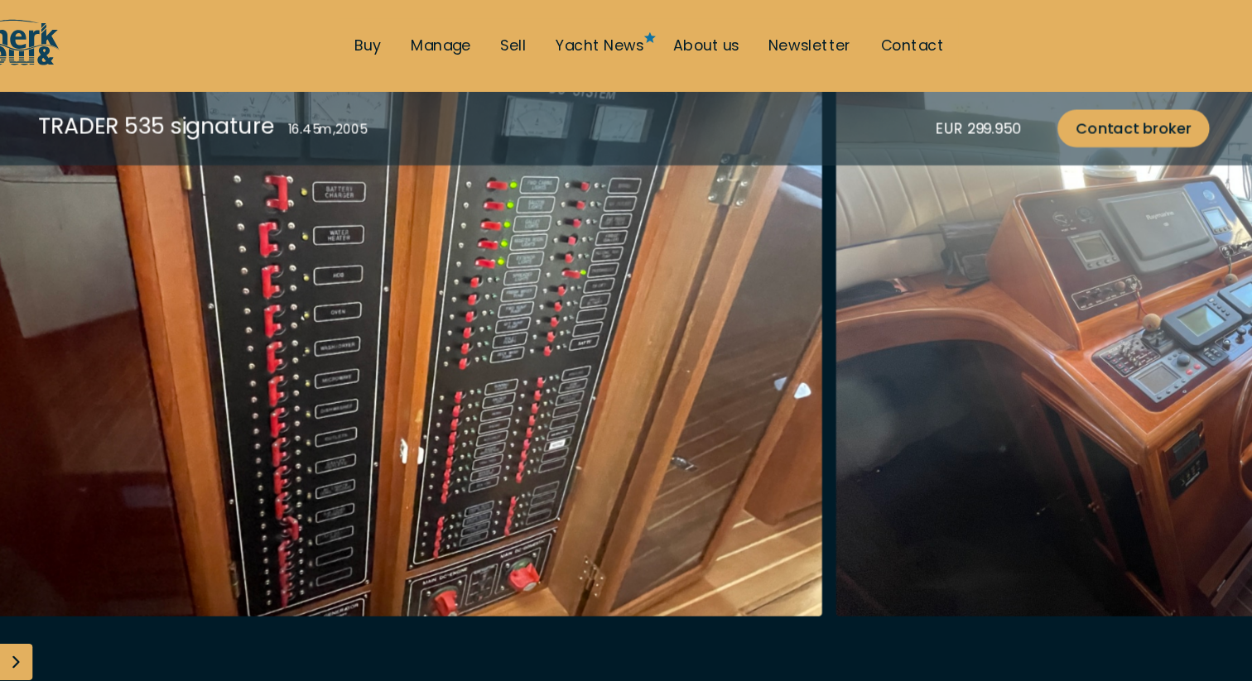
click at [77, 590] on div "Next slide" at bounding box center [74, 599] width 33 height 33
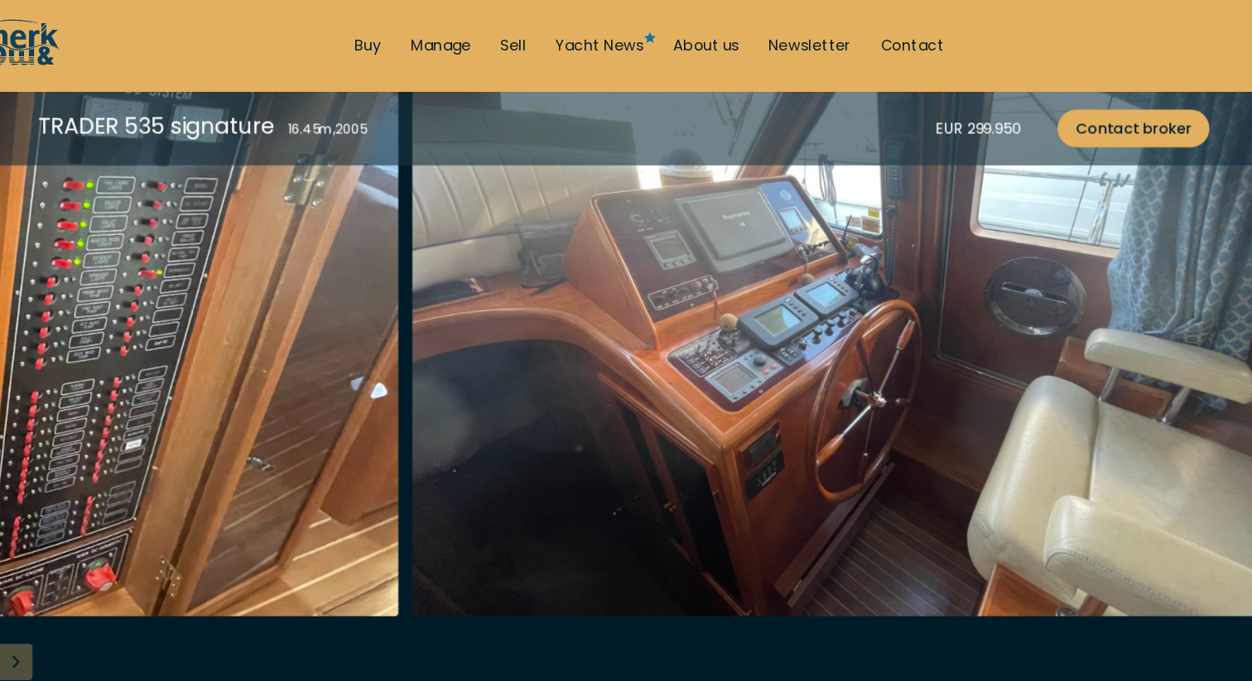
click at [72, 592] on div at bounding box center [626, 346] width 1252 height 637
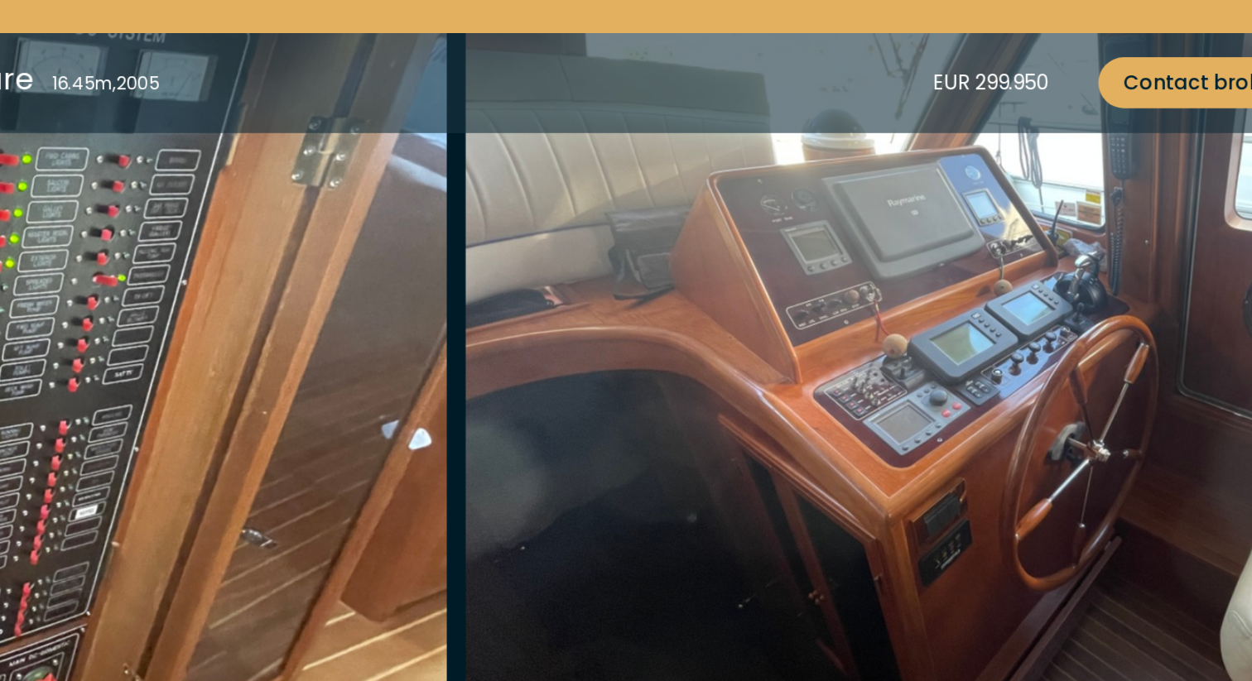
click at [902, 182] on img "button" at bounding box center [991, 293] width 789 height 530
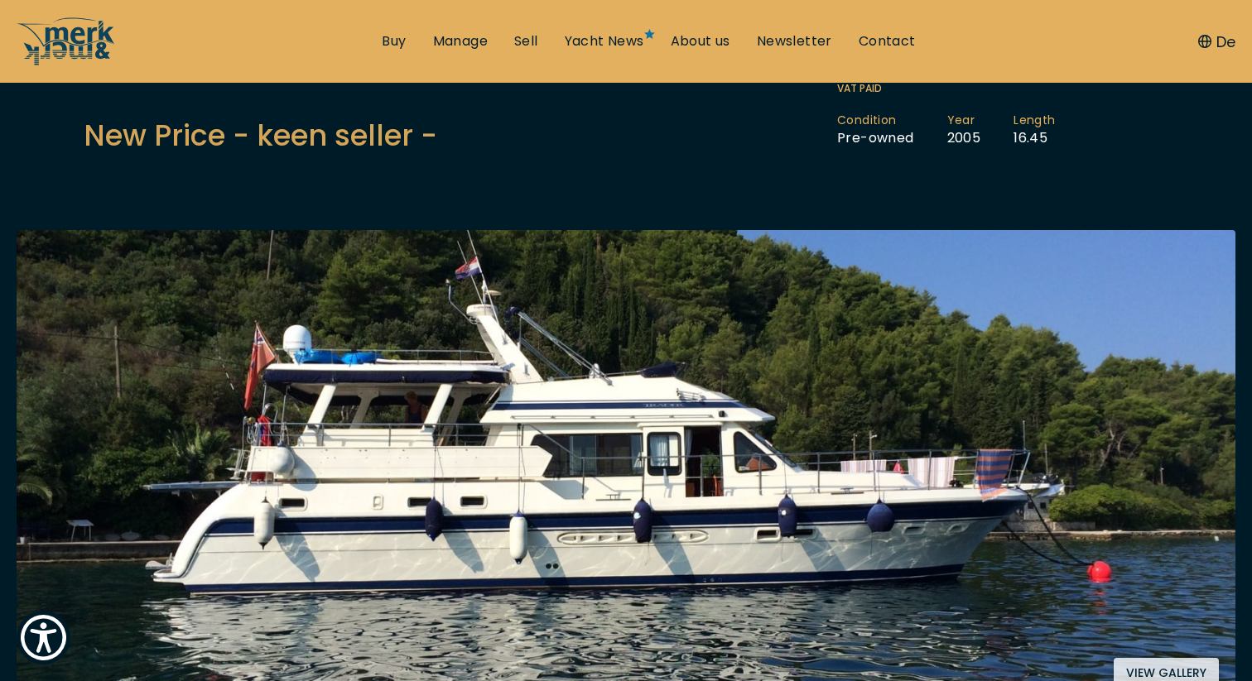
scroll to position [0, 0]
